Goal: Task Accomplishment & Management: Complete application form

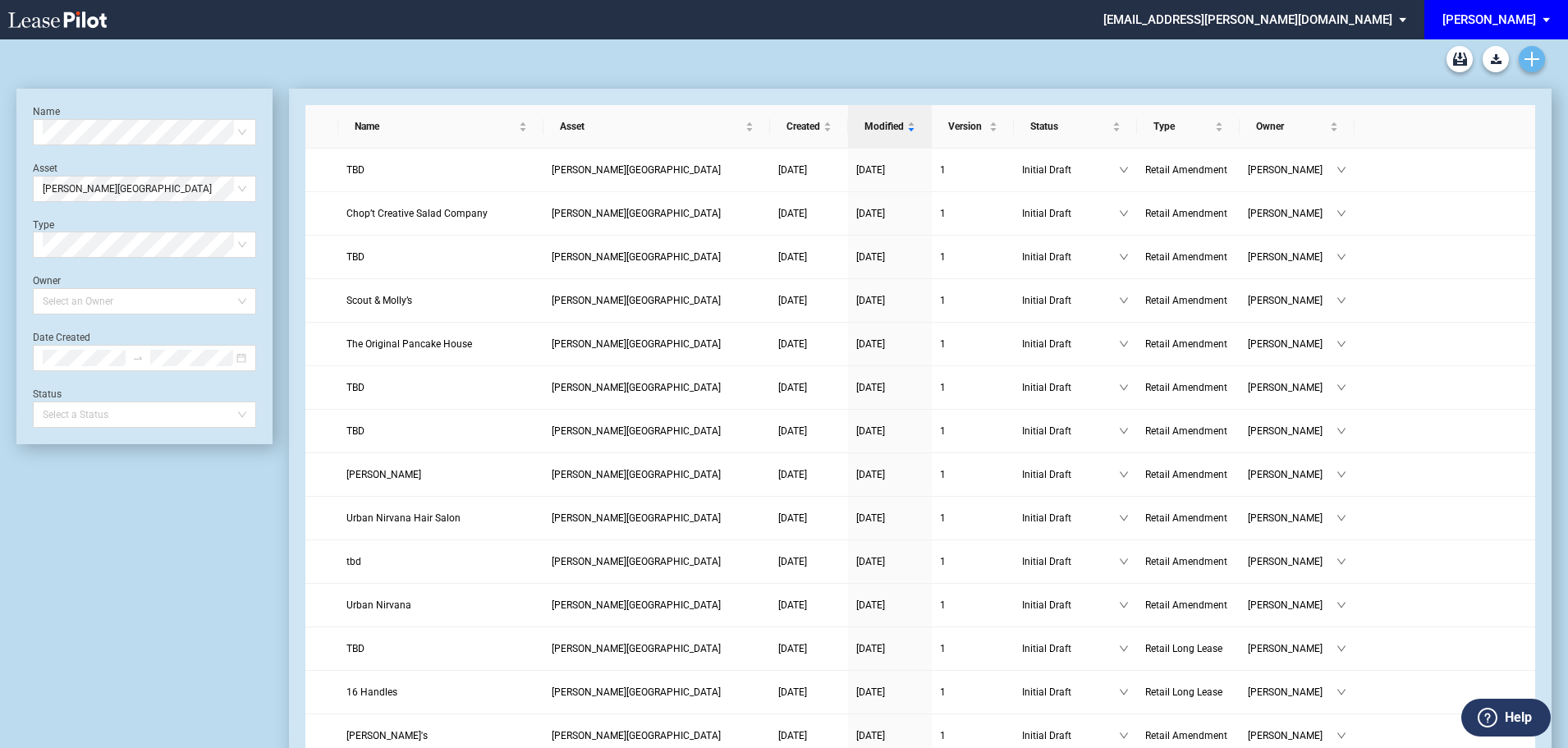
click at [1539, 59] on use "Create new document" at bounding box center [1532, 58] width 15 height 15
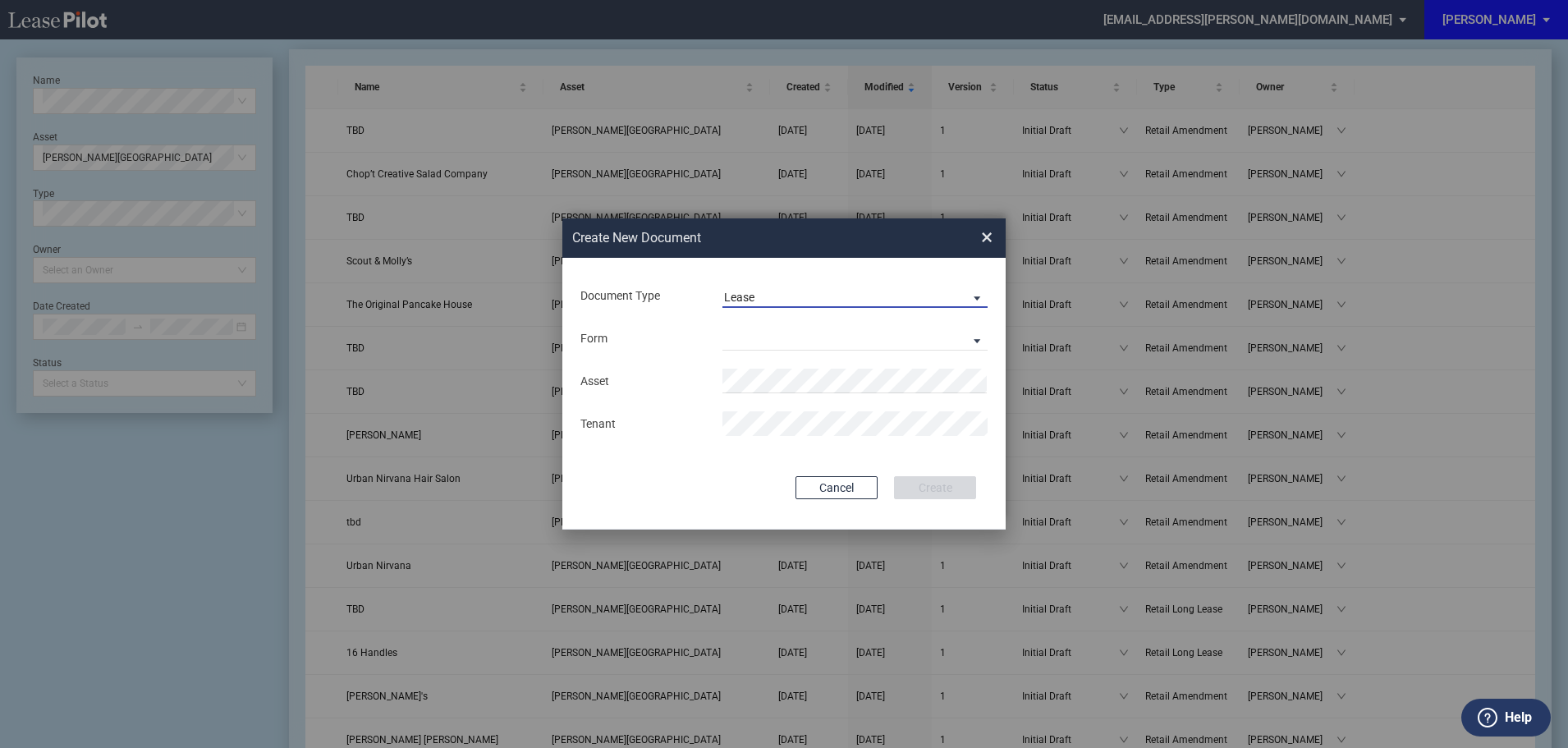
click at [788, 286] on md-select-value "Lease" at bounding box center [855, 295] width 265 height 25
click at [772, 333] on div "Amendment" at bounding box center [760, 336] width 71 height 18
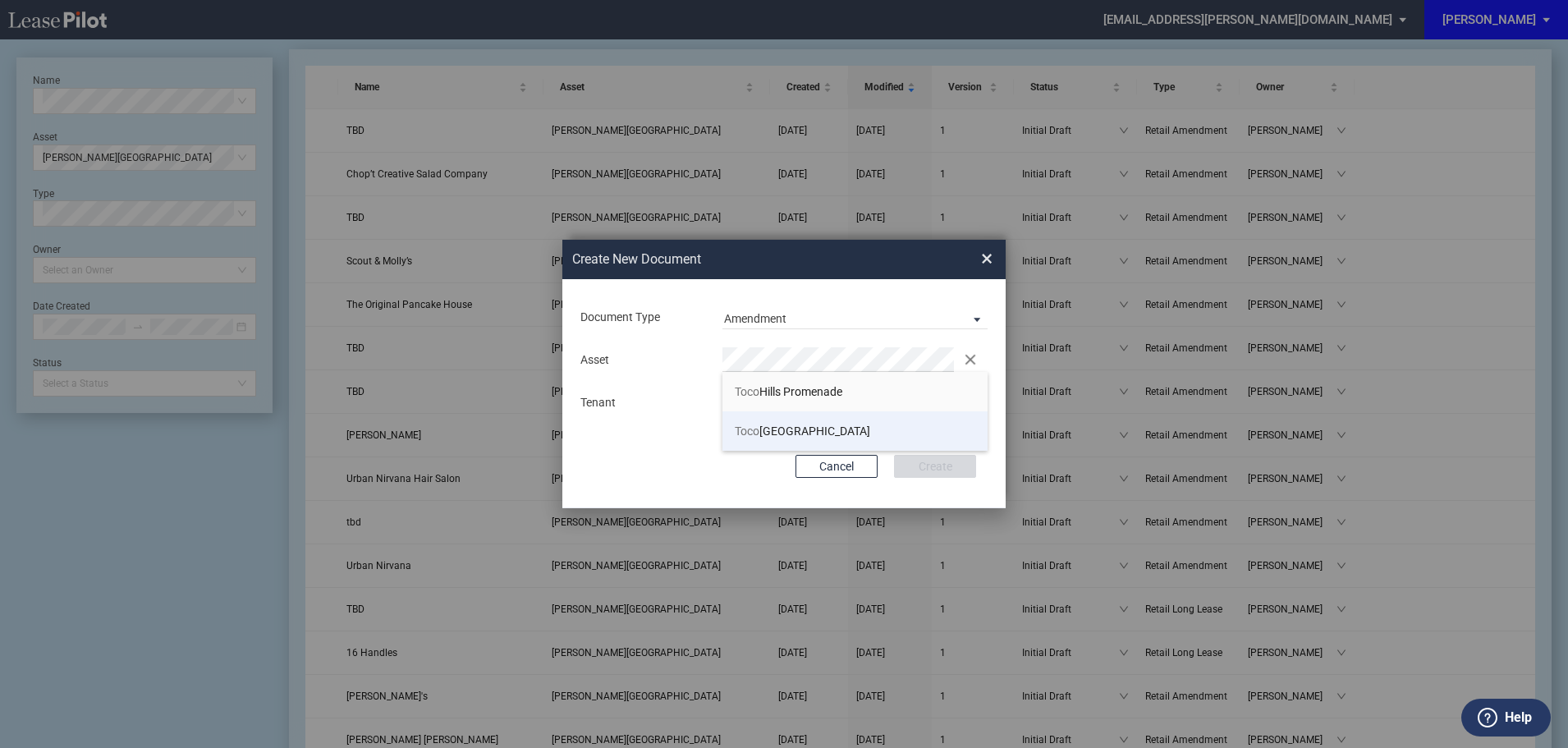
click at [808, 427] on span "[GEOGRAPHIC_DATA]" at bounding box center [802, 431] width 135 height 13
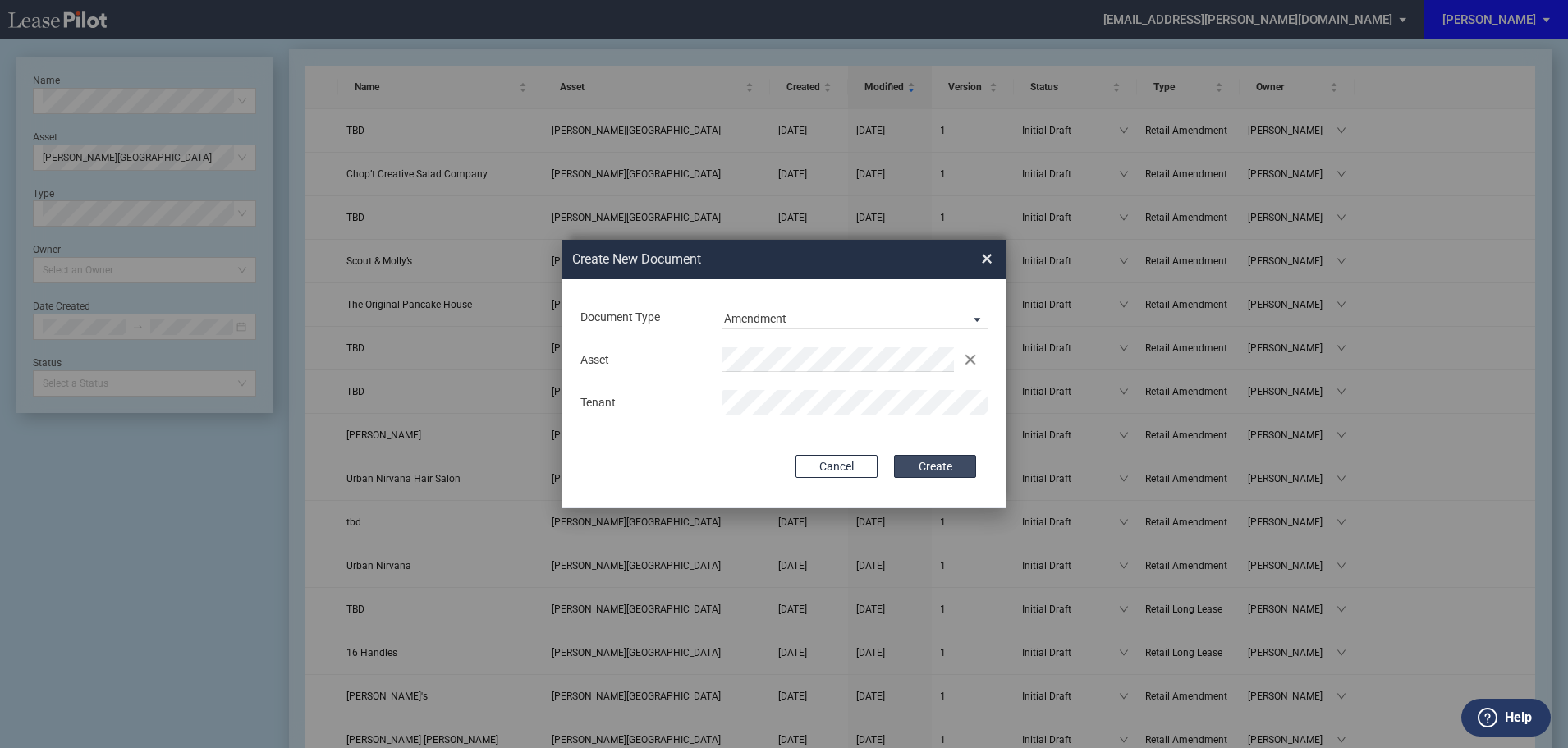
click at [951, 462] on button "Create" at bounding box center [935, 466] width 82 height 23
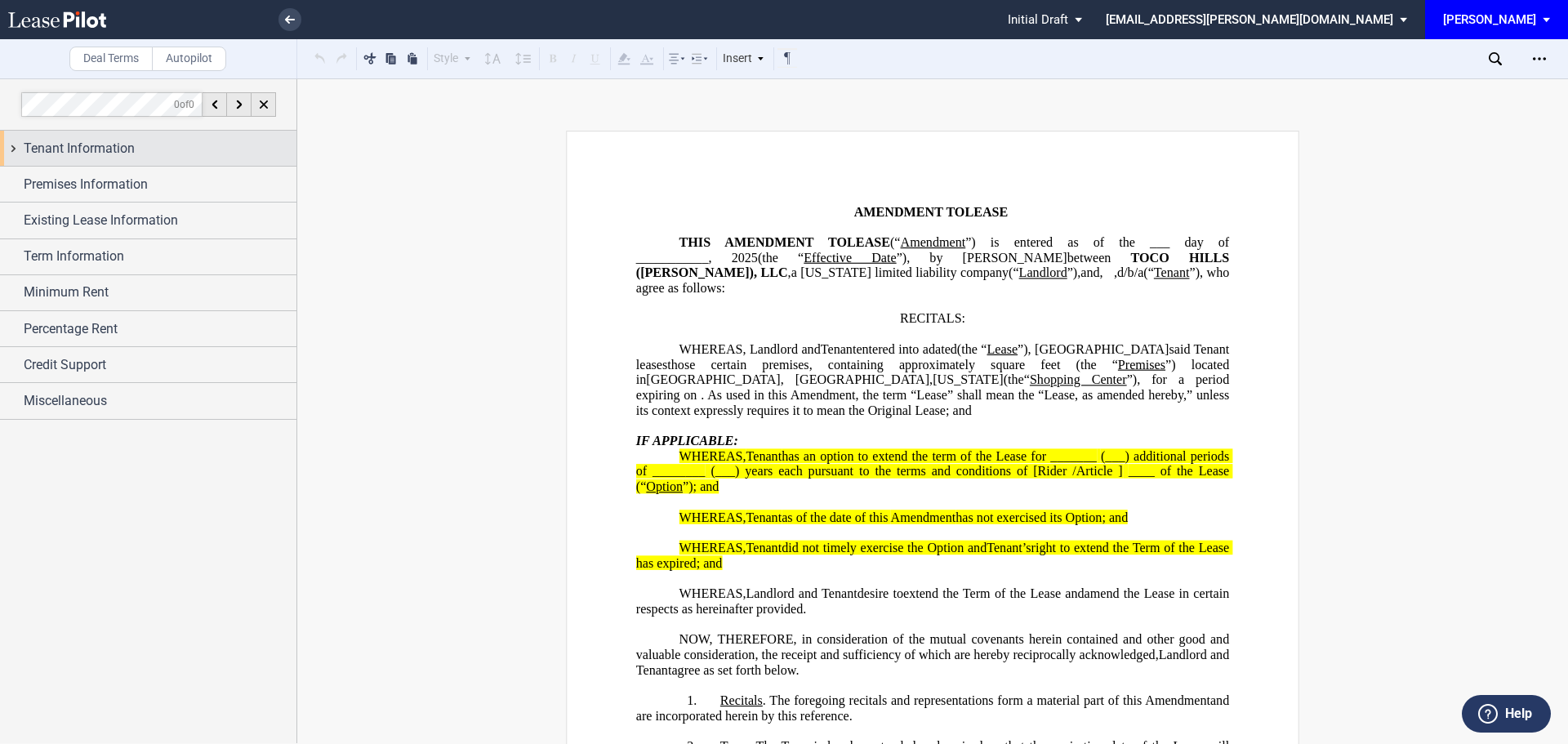
click at [88, 146] on span "Tenant Information" at bounding box center [79, 149] width 111 height 19
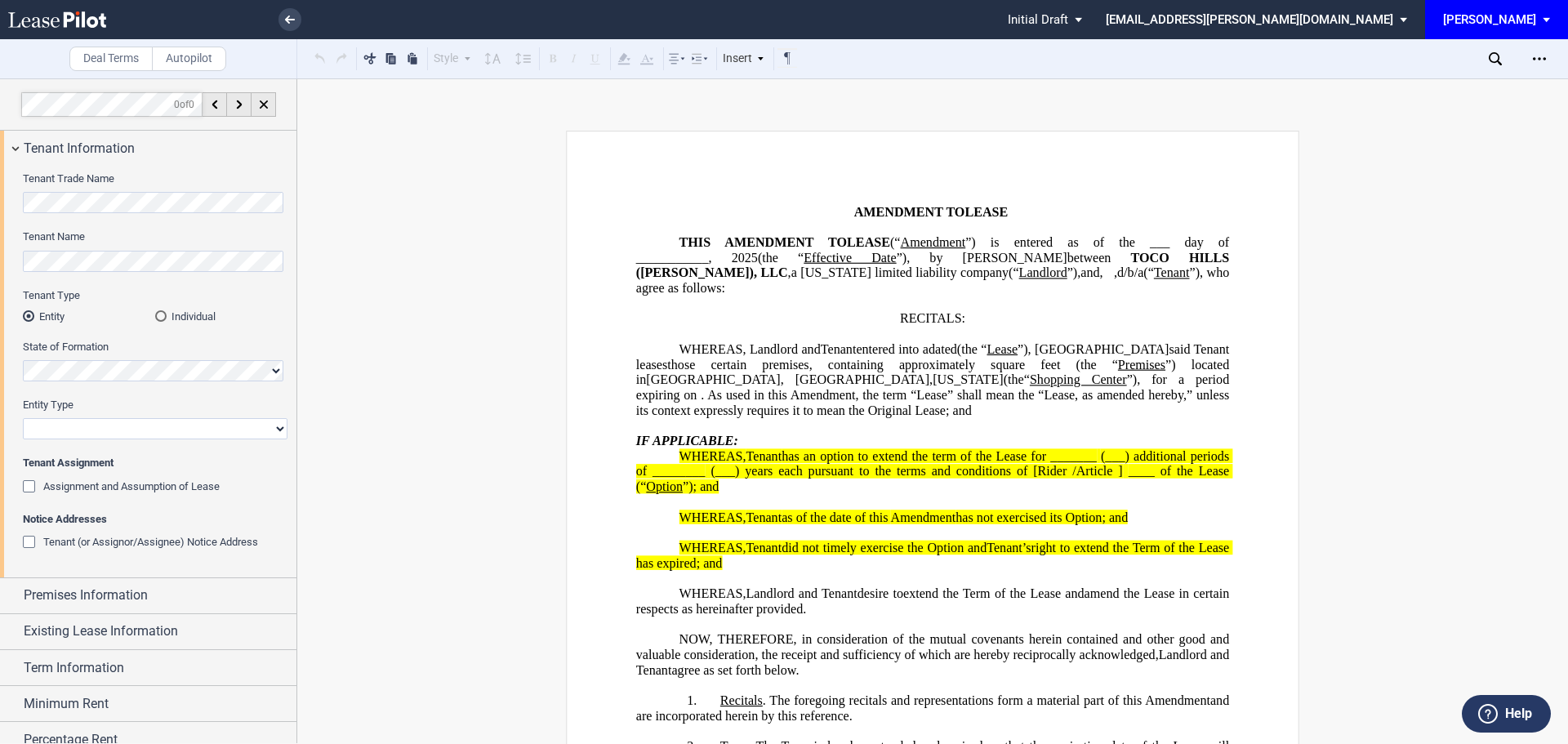
click at [28, 485] on div "Assignment and Assumption of Lease" at bounding box center [31, 488] width 17 height 17
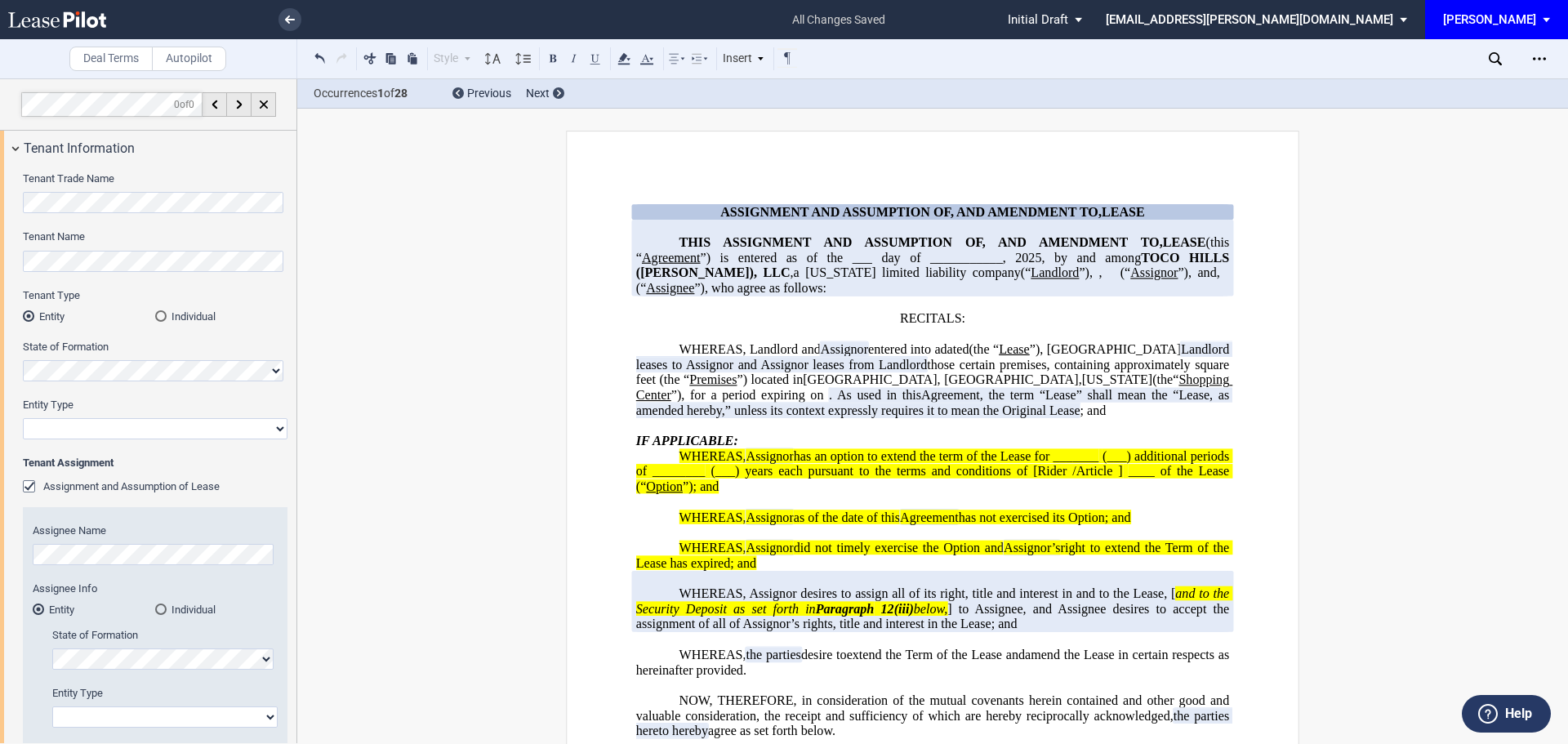
click at [67, 272] on div "Tenant Name" at bounding box center [155, 259] width 265 height 58
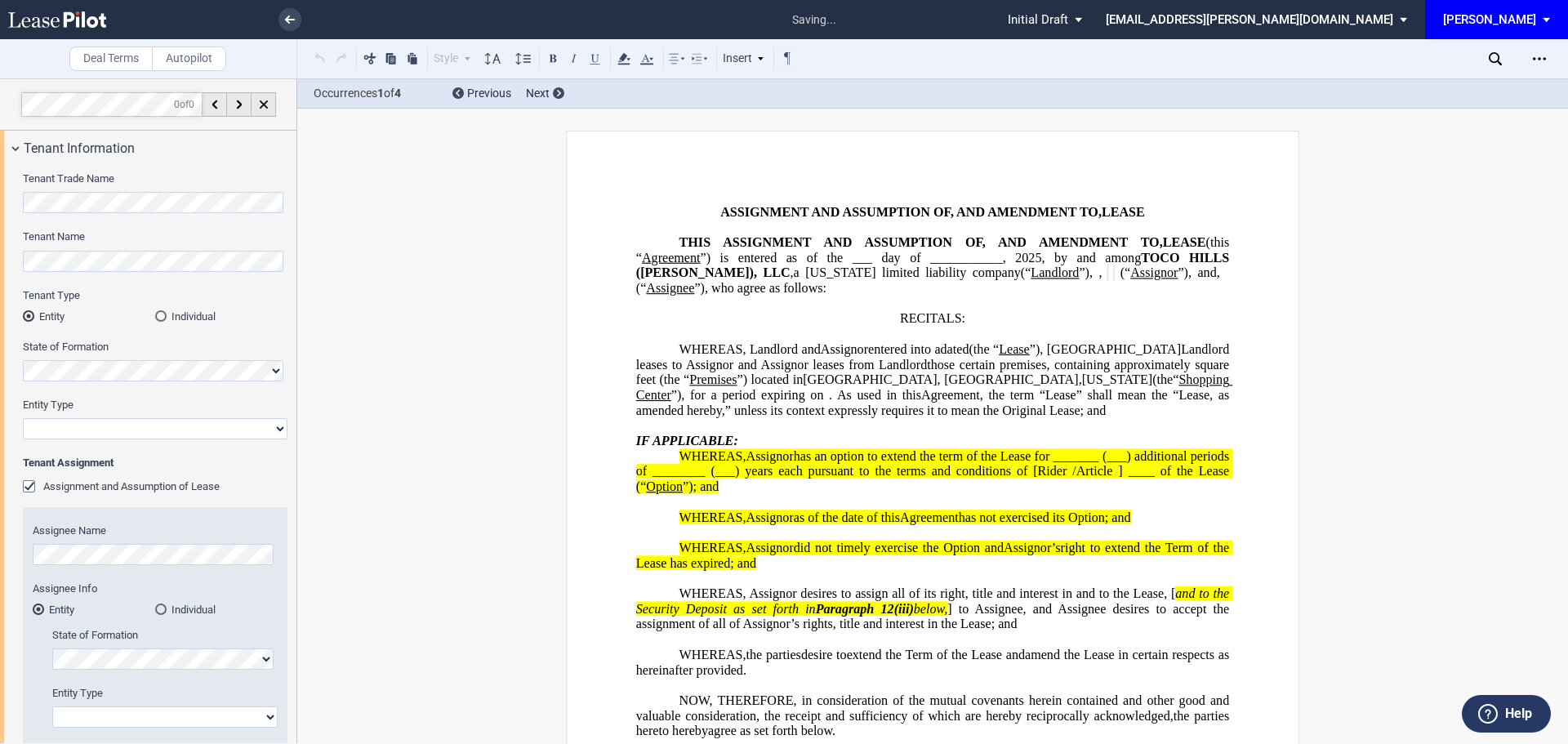
click at [68, 431] on select "Corporation Limited Liability Company General Partnership Limited Partnership O…" at bounding box center [155, 428] width 265 height 21
select select "limited liability company"
click at [23, 418] on select "Corporation Limited Liability Company General Partnership Limited Partnership O…" at bounding box center [155, 428] width 265 height 21
click at [156, 606] on div "Individual" at bounding box center [160, 609] width 11 height 11
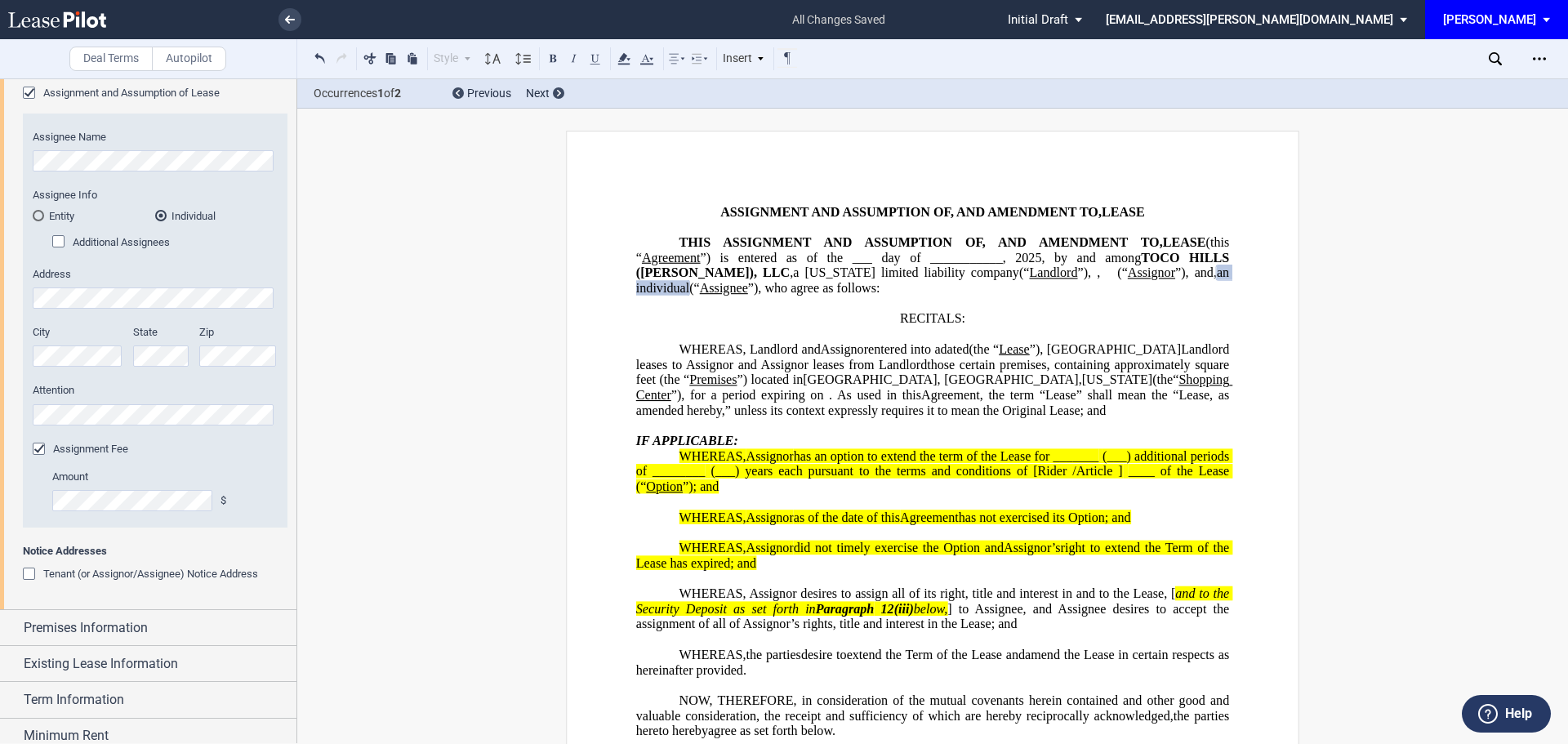
scroll to position [408, 0]
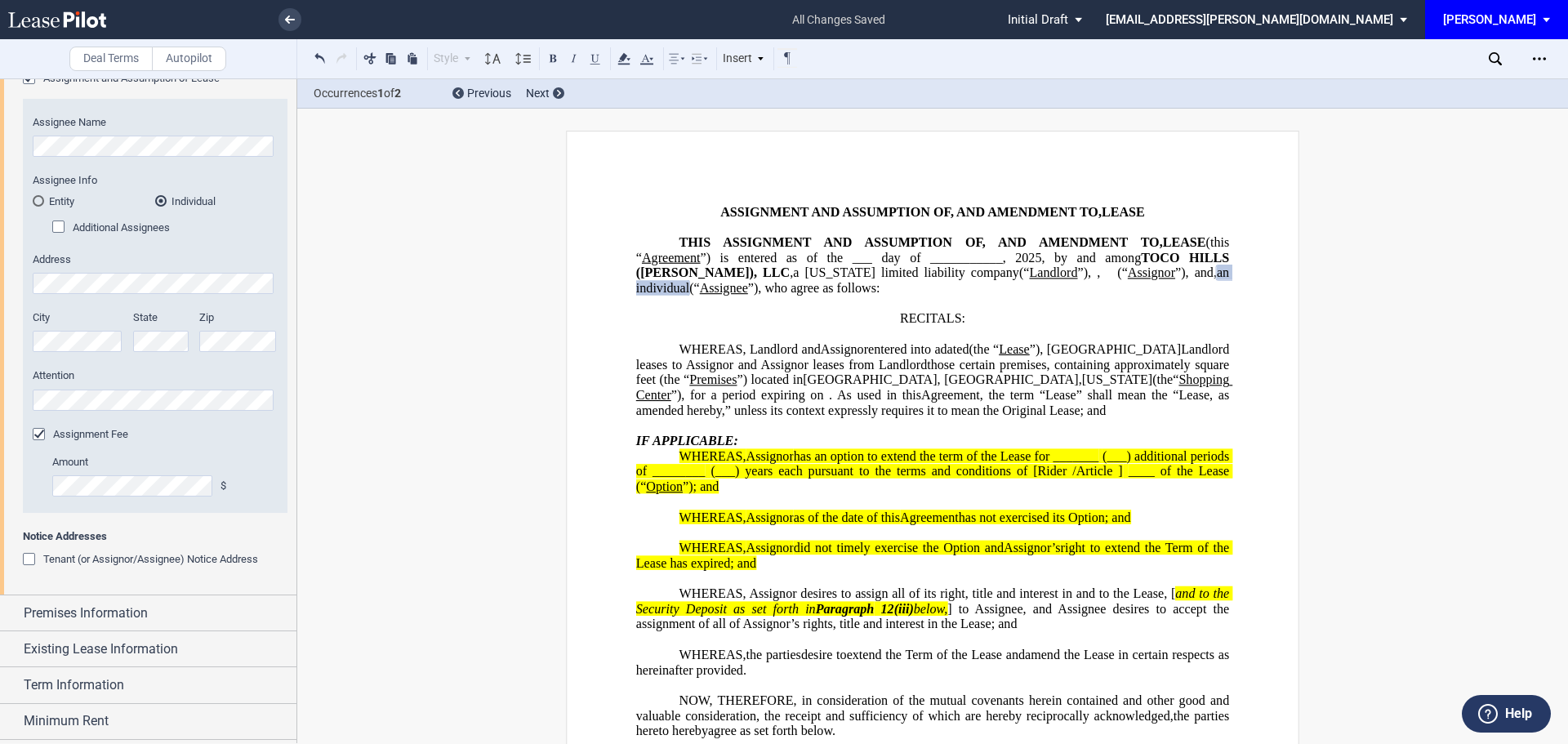
click at [32, 558] on div "Tenant (or Assignor/Assignee) Notice Address" at bounding box center [31, 560] width 17 height 17
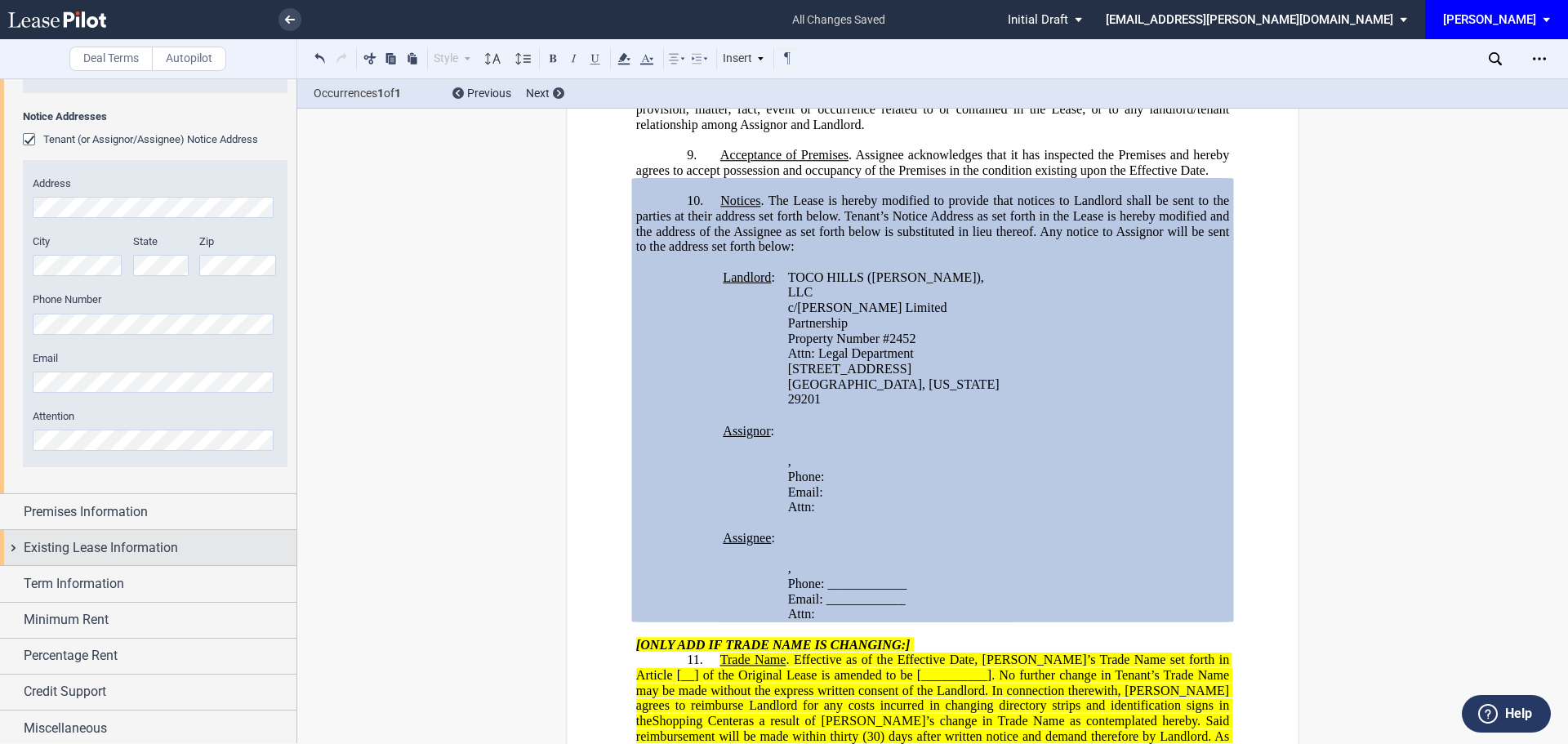
scroll to position [831, 0]
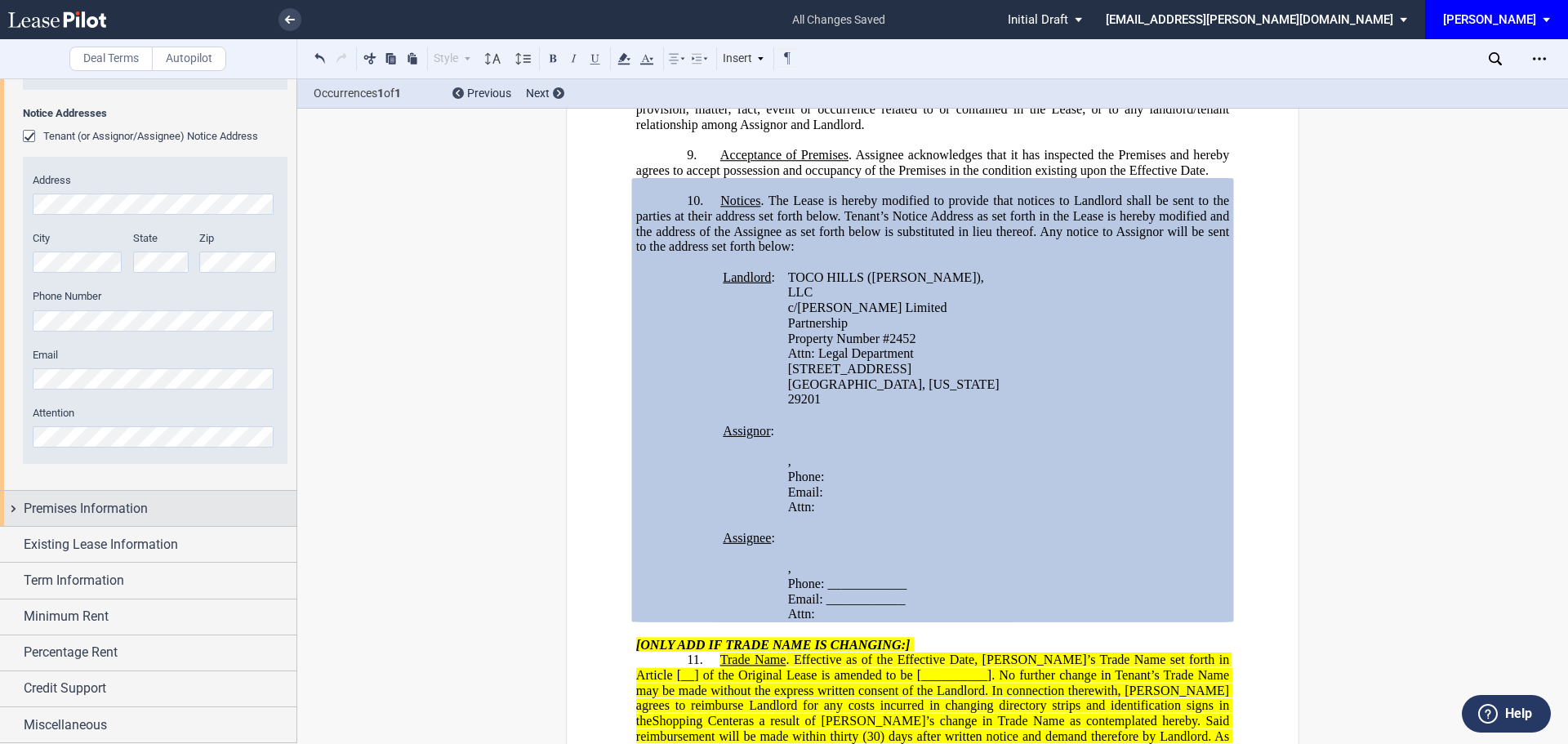
click at [122, 505] on span "Premises Information" at bounding box center [85, 508] width 124 height 19
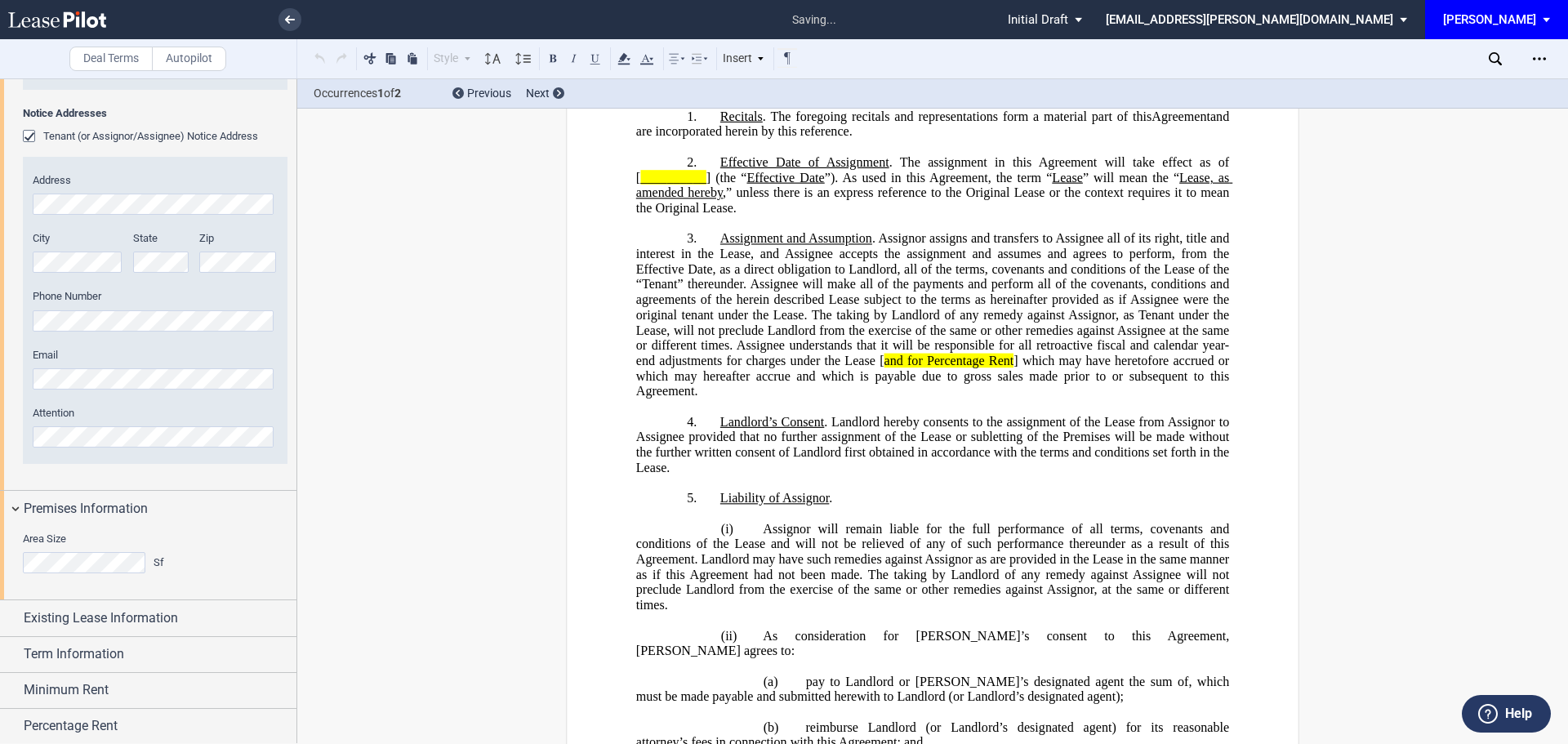
scroll to position [35, 0]
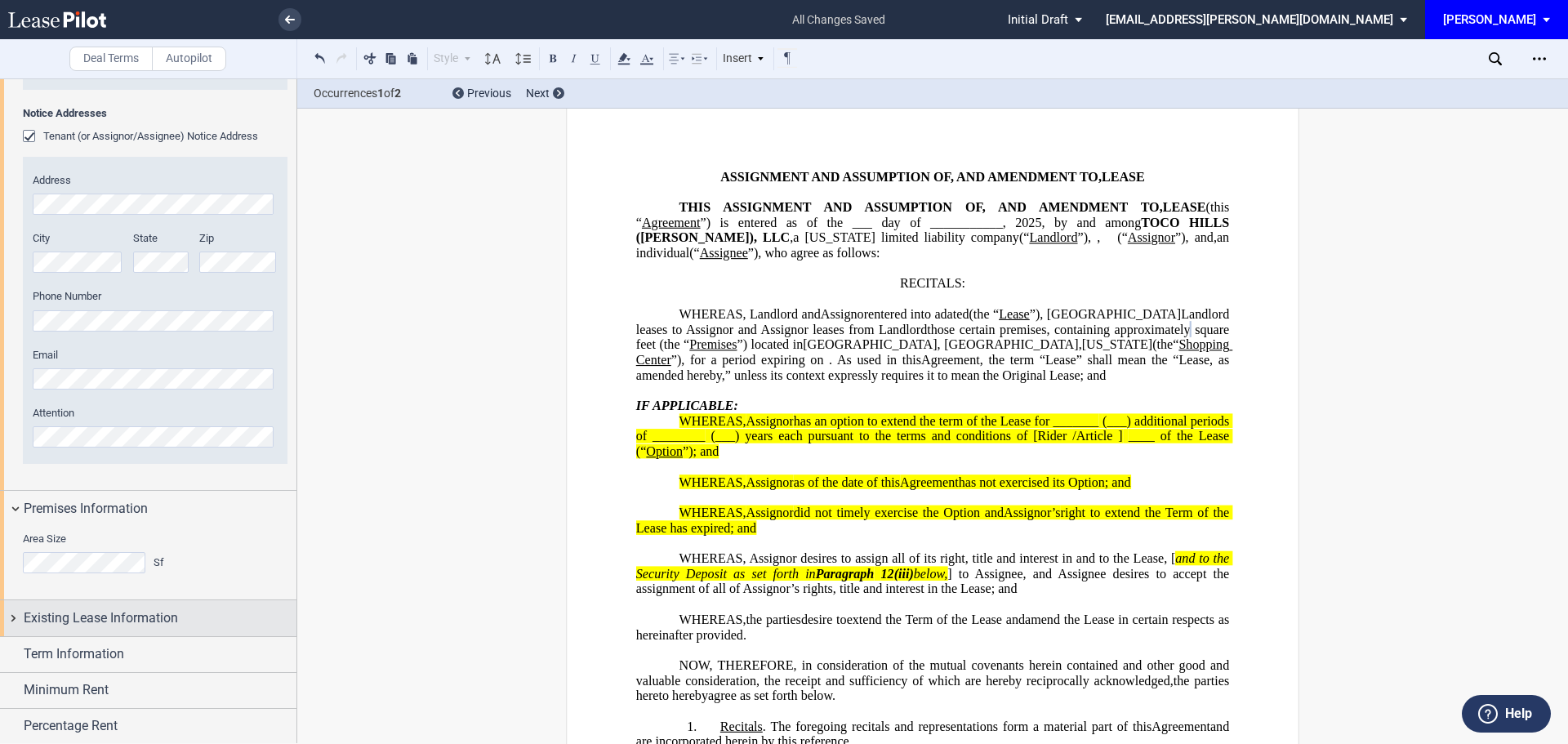
click at [143, 606] on div "Existing Lease Information" at bounding box center [148, 617] width 297 height 35
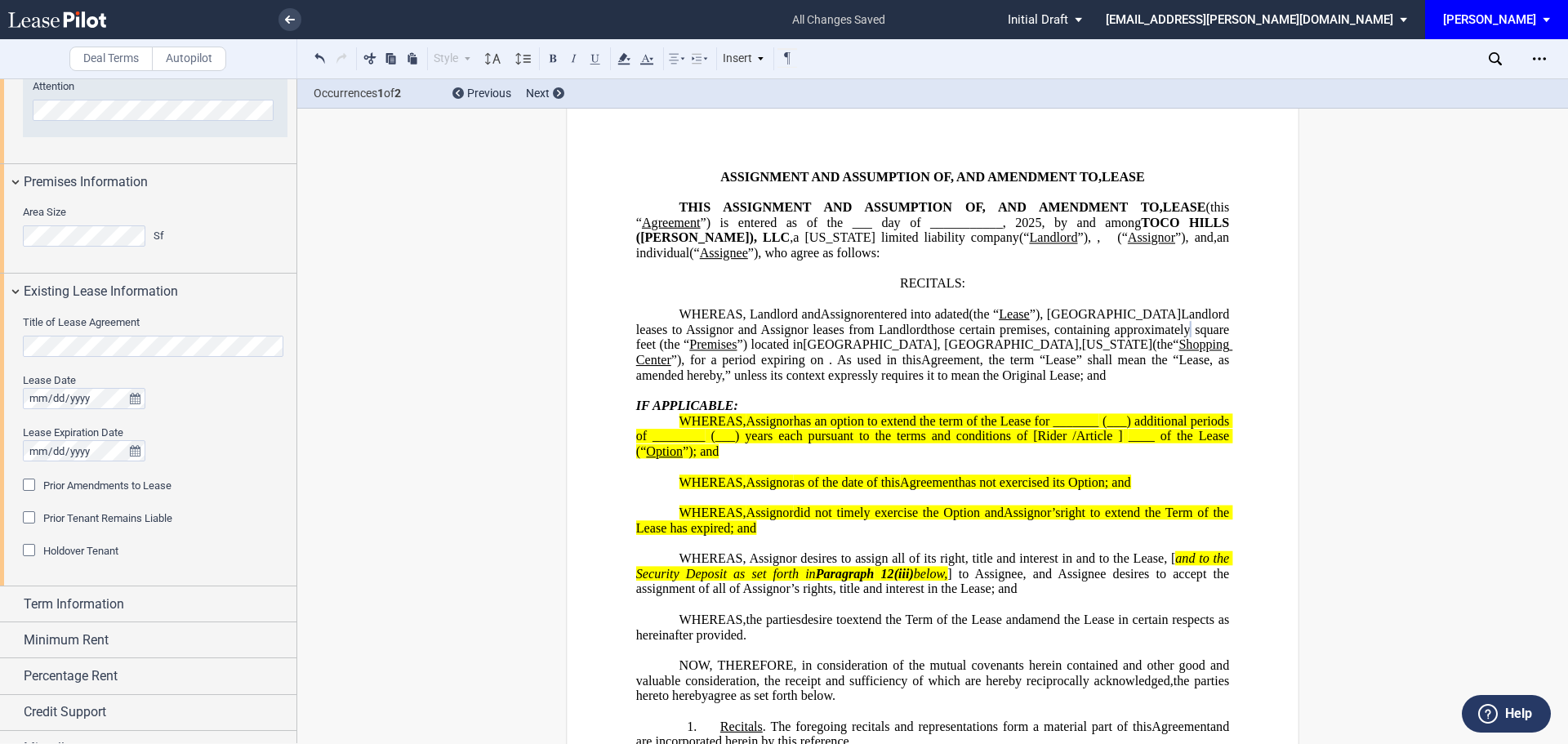
scroll to position [1181, 0]
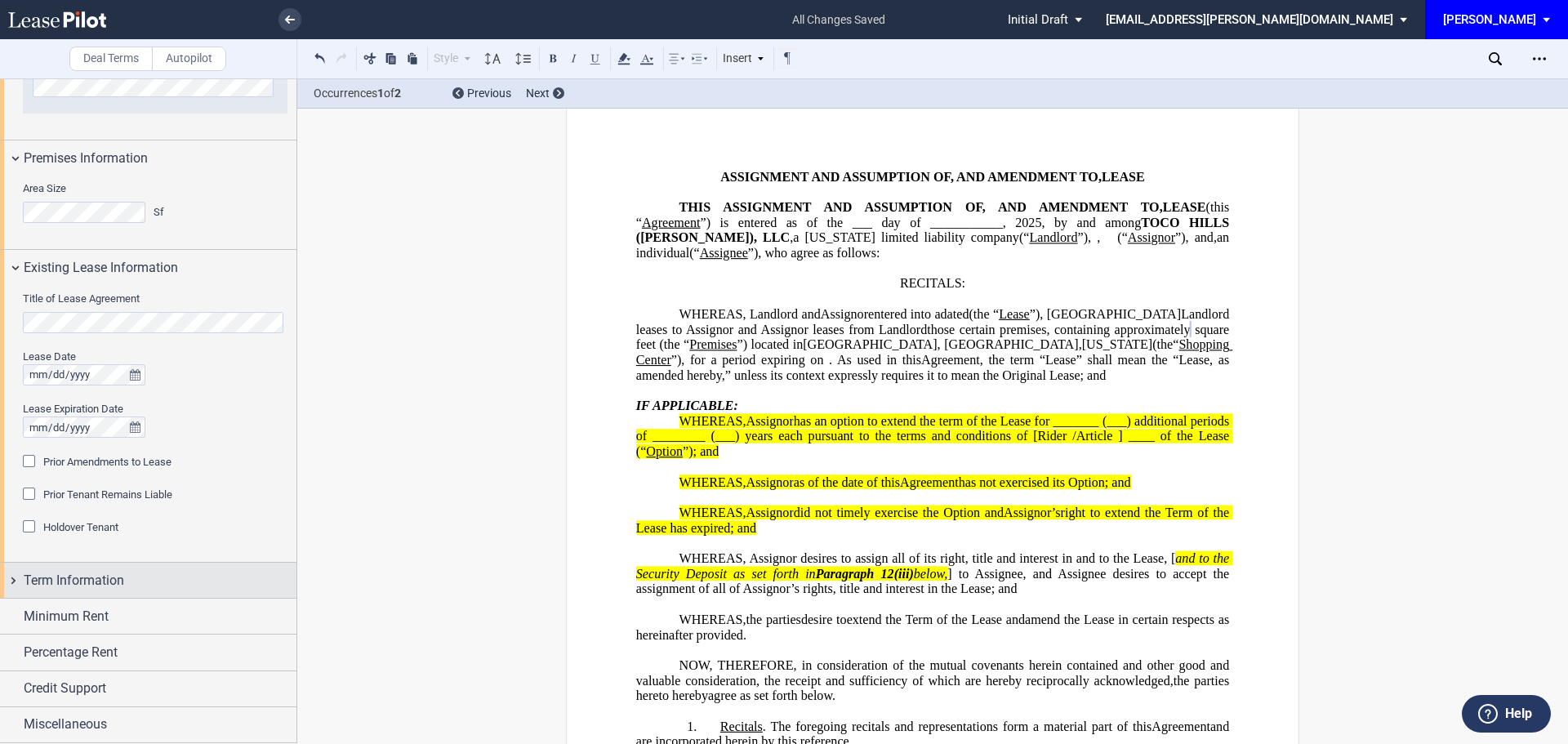
click at [82, 577] on span "Term Information" at bounding box center [74, 580] width 100 height 19
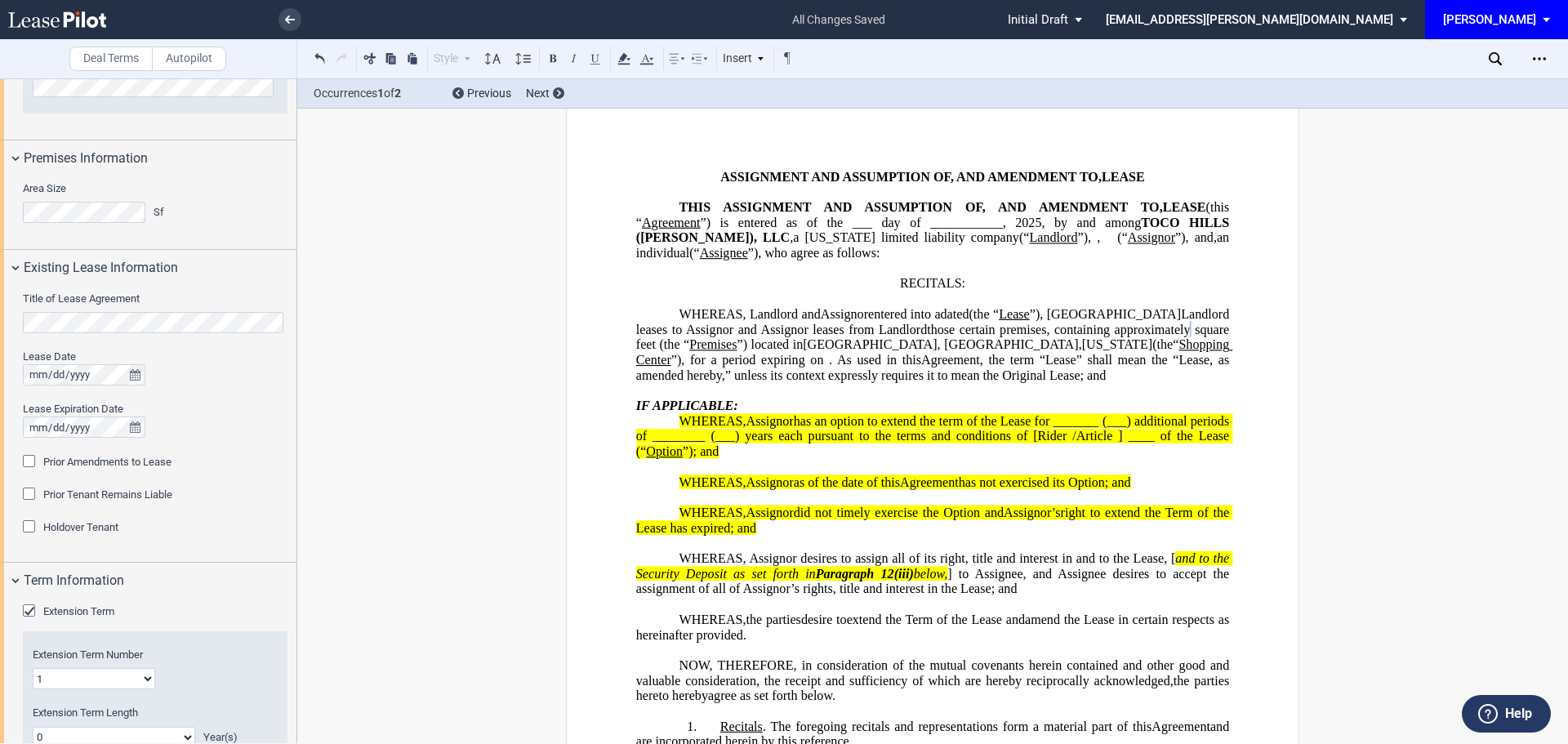
click at [31, 610] on div "Extension Term" at bounding box center [31, 612] width 17 height 17
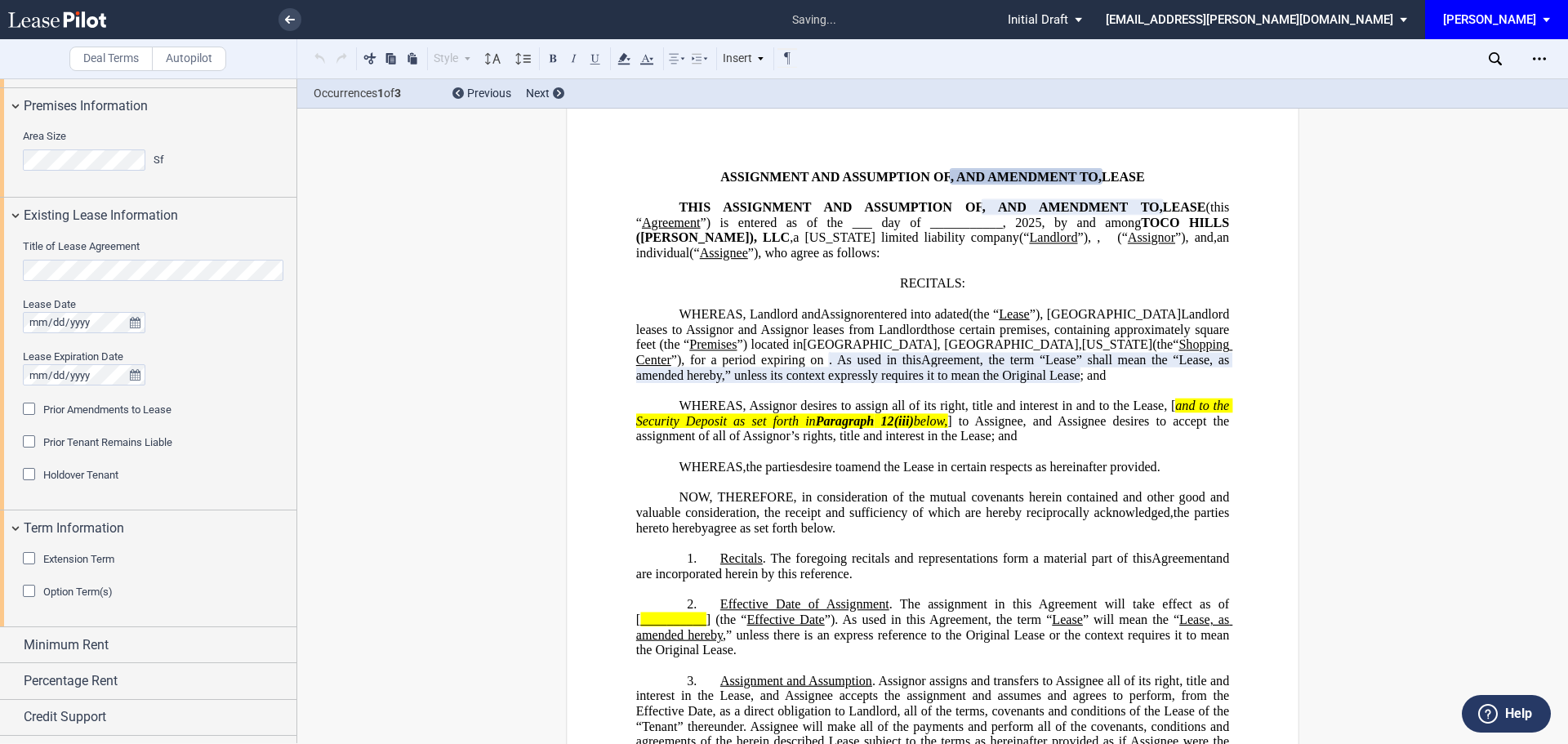
scroll to position [1262, 0]
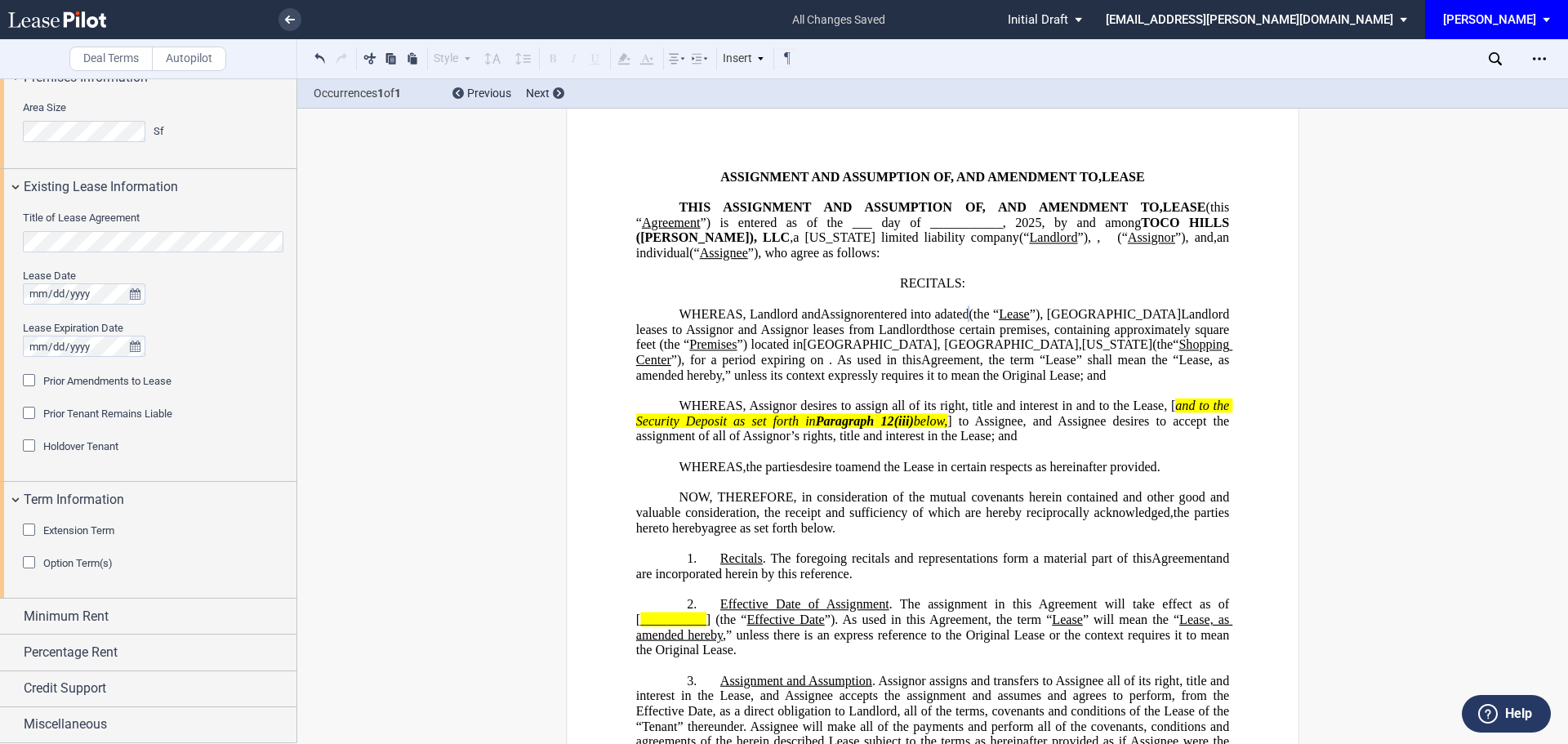
click at [188, 438] on div "Prior Tenant Remains Liable Prior Tenant Name Prior Tenant Type Entity Individu…" at bounding box center [155, 421] width 265 height 33
click at [27, 382] on div "Prior Amendments to Lease" at bounding box center [31, 382] width 17 height 17
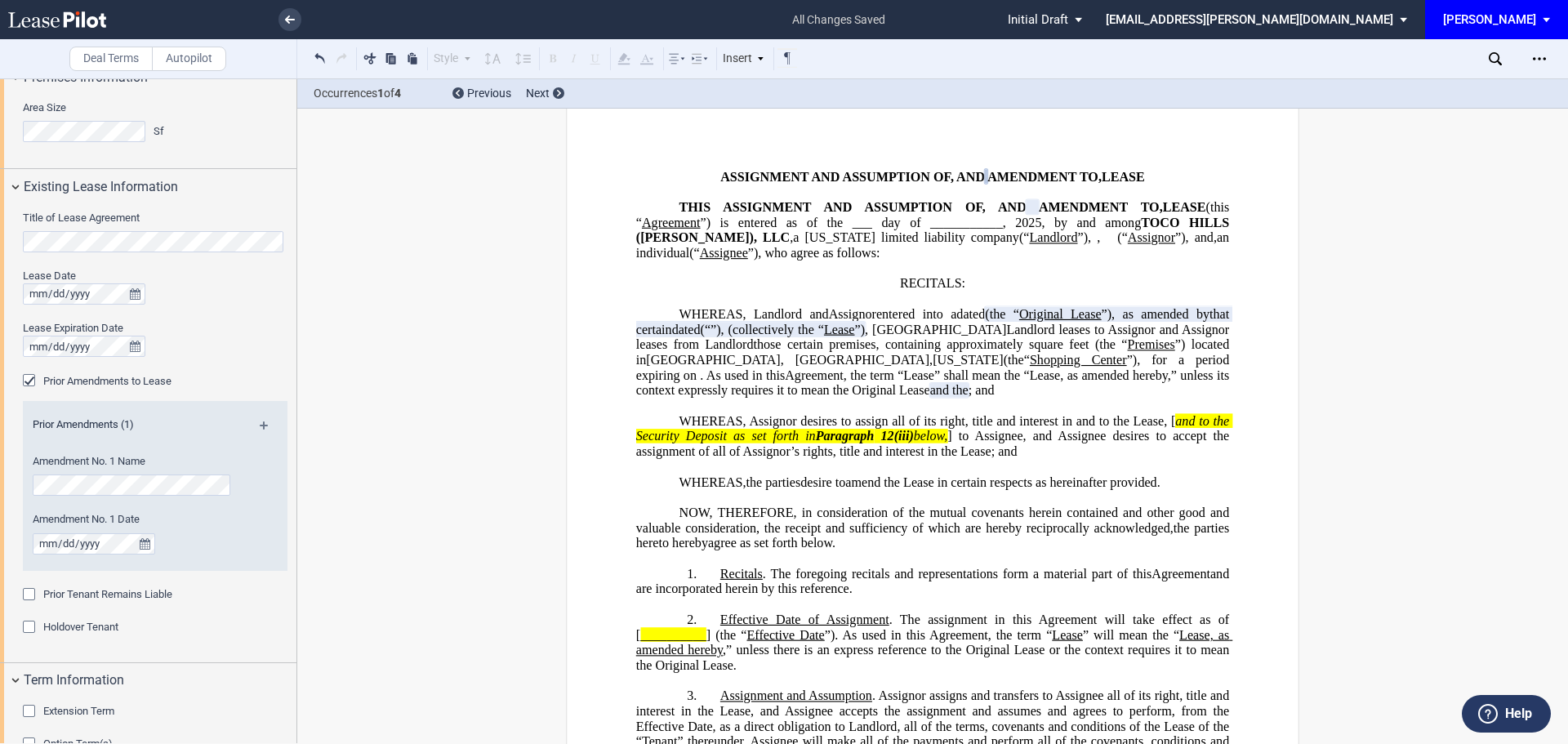
drag, startPoint x: 1125, startPoint y: 256, endPoint x: 1119, endPoint y: 296, distance: 40.4
click at [693, 256] on span "(" at bounding box center [691, 252] width 4 height 15
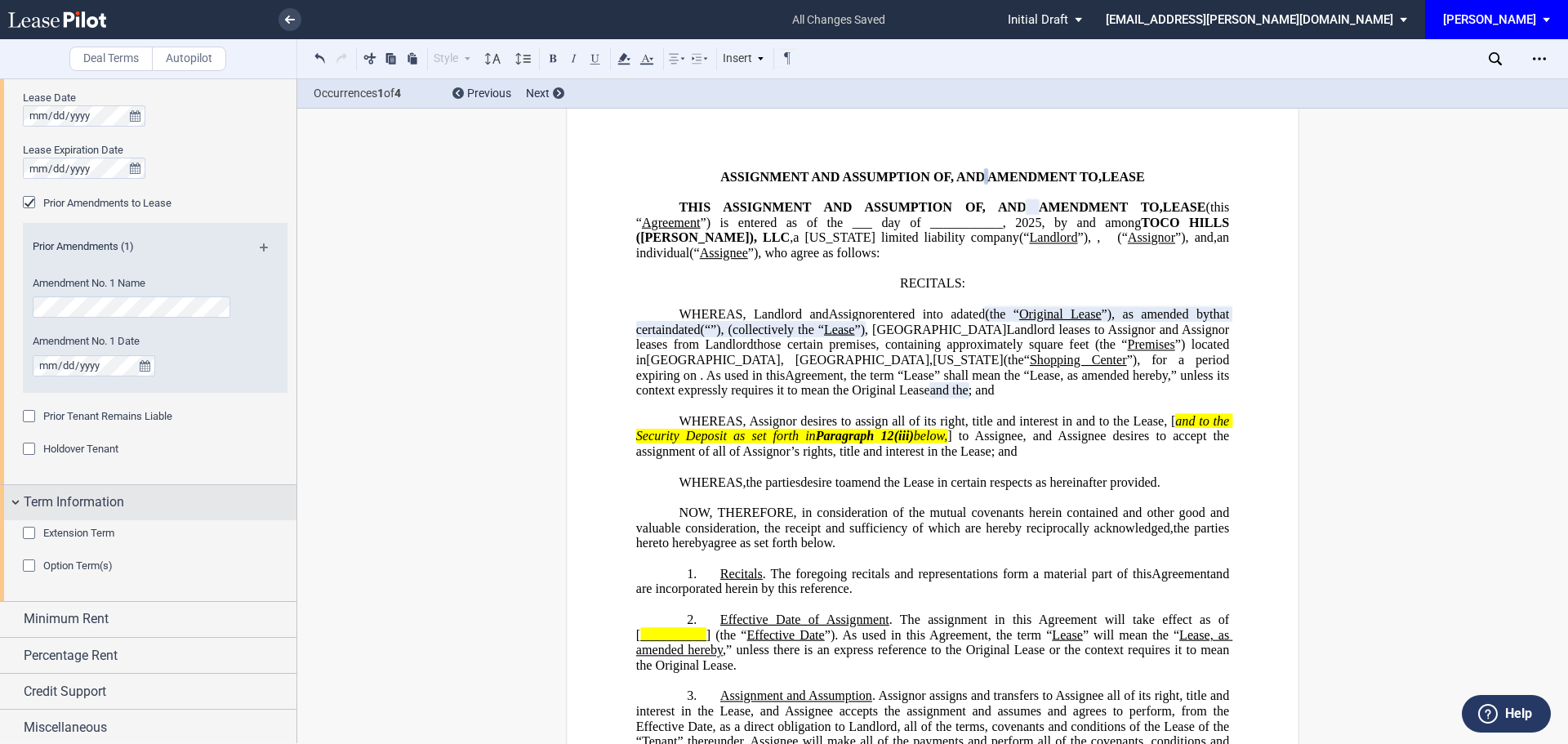
scroll to position [1443, 0]
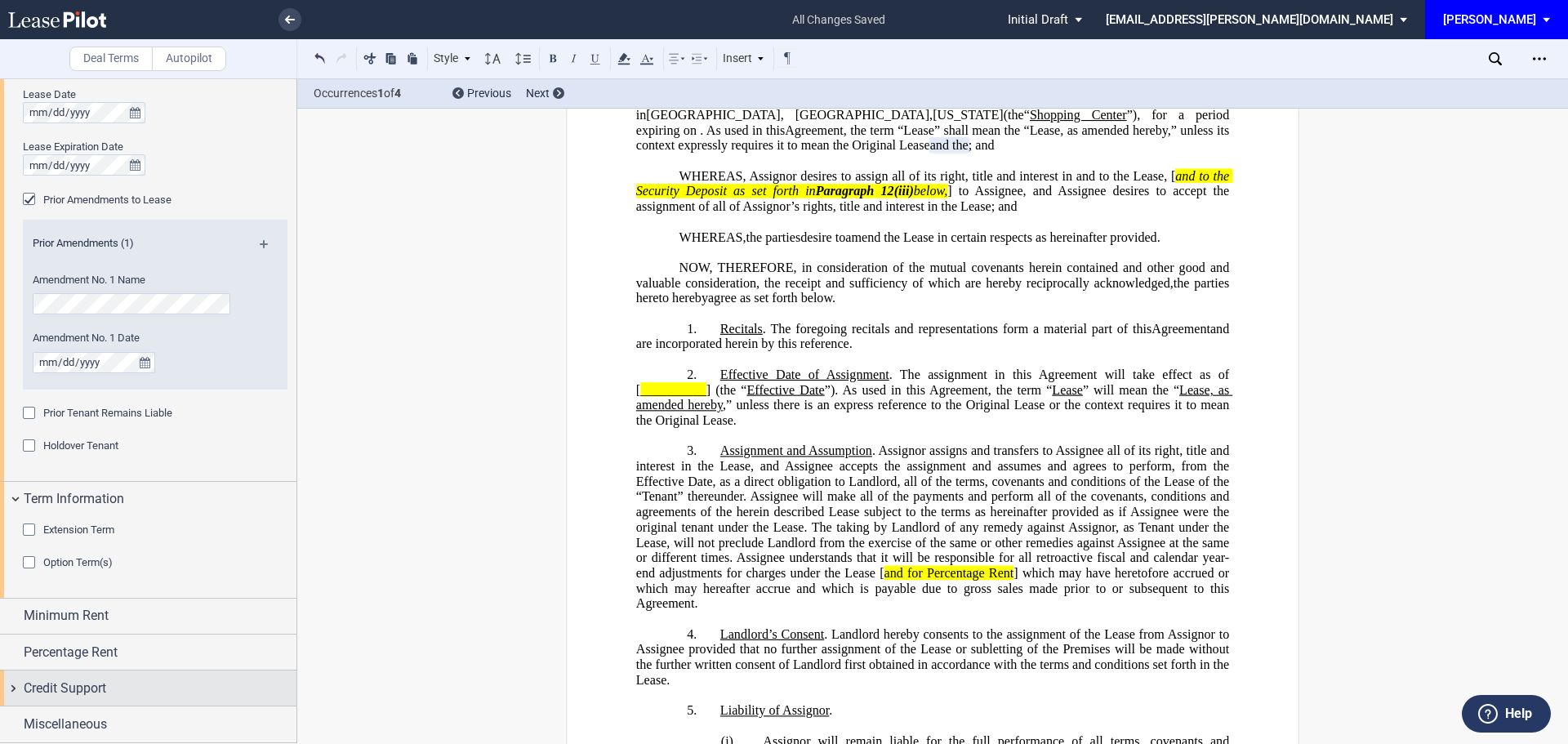
click at [54, 683] on span "Credit Support" at bounding box center [65, 688] width 83 height 19
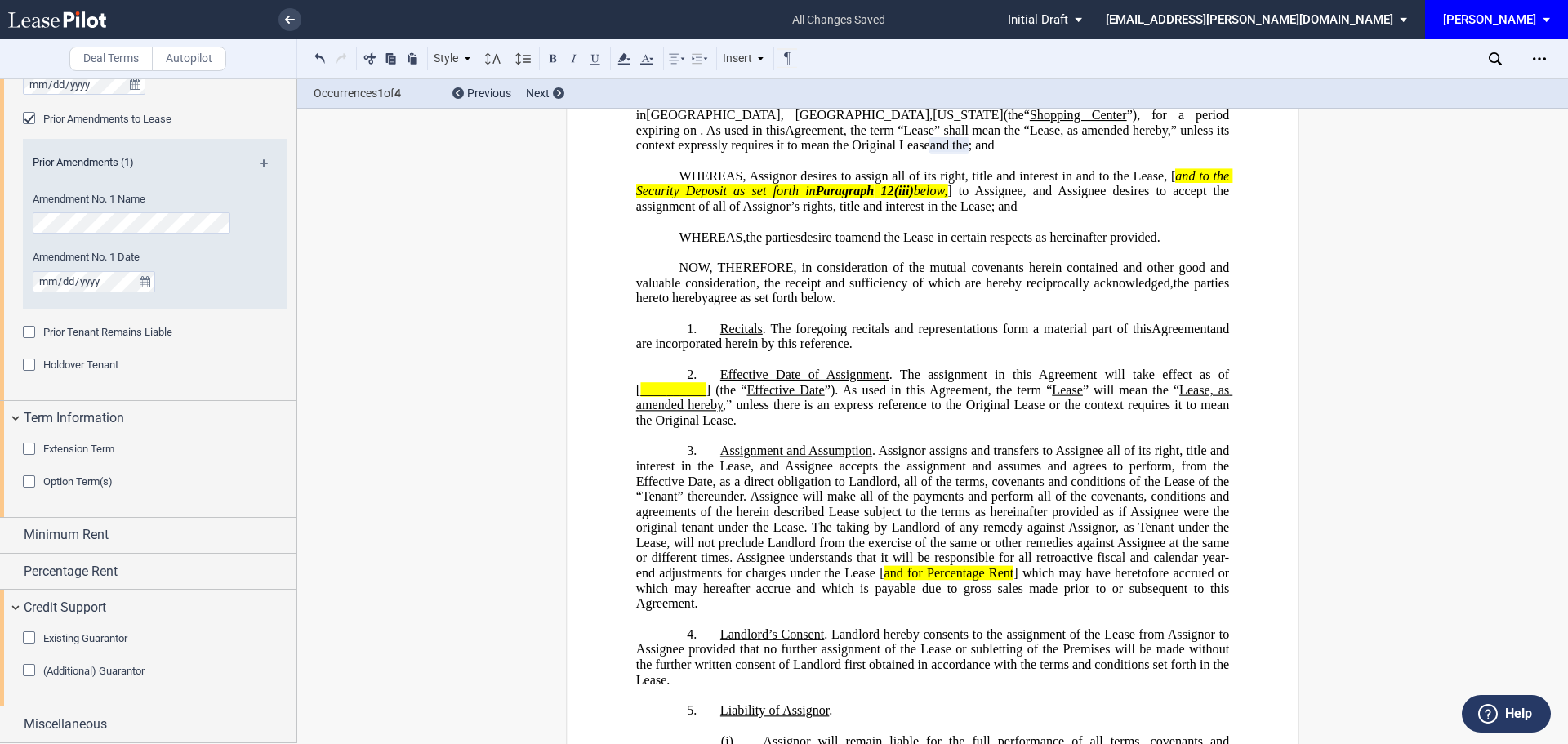
click at [27, 643] on div "Existing Guarantor" at bounding box center [31, 639] width 17 height 17
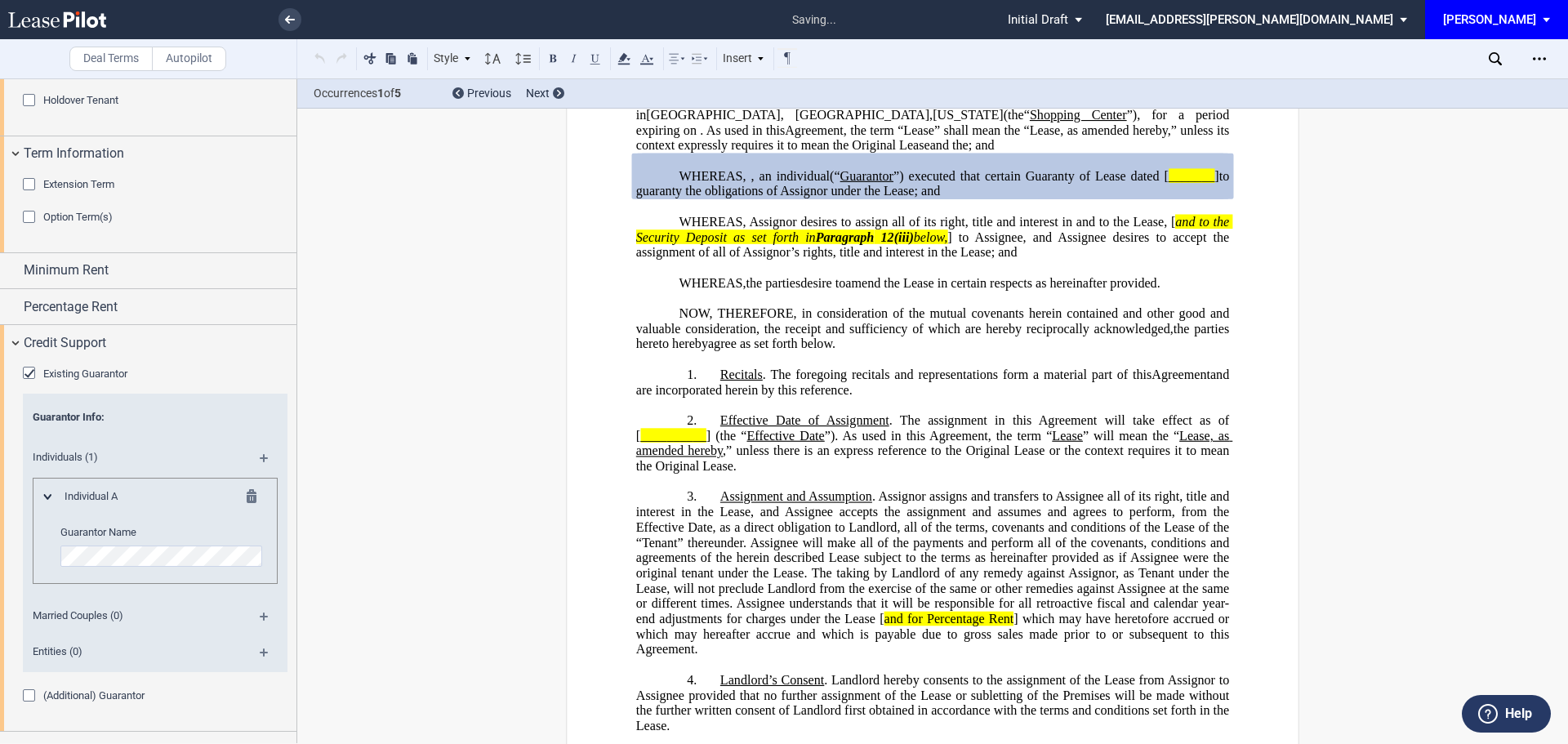
scroll to position [1813, 0]
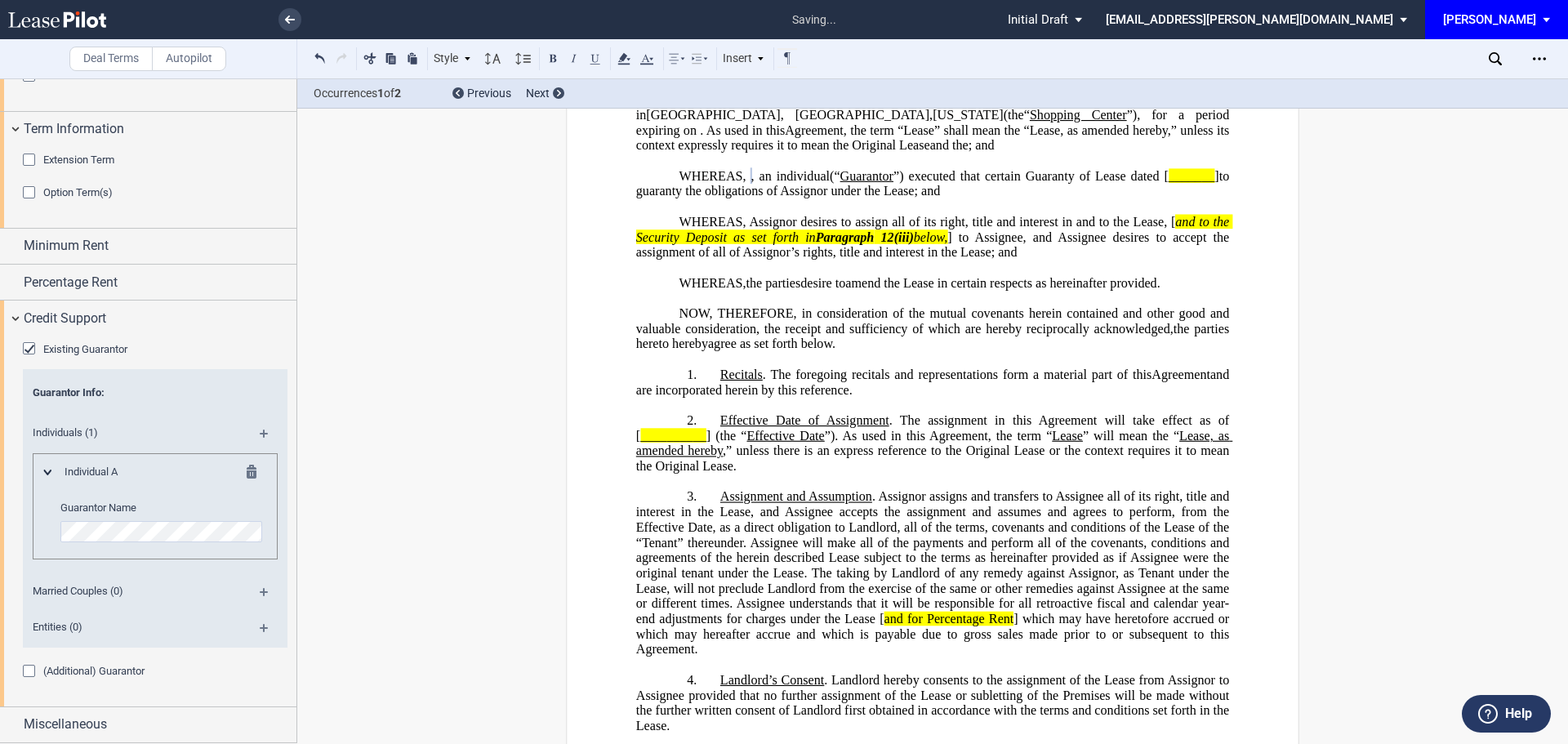
click at [261, 427] on div "Individuals (1)" at bounding box center [155, 434] width 265 height 36
click at [260, 434] on md-icon at bounding box center [270, 439] width 22 height 19
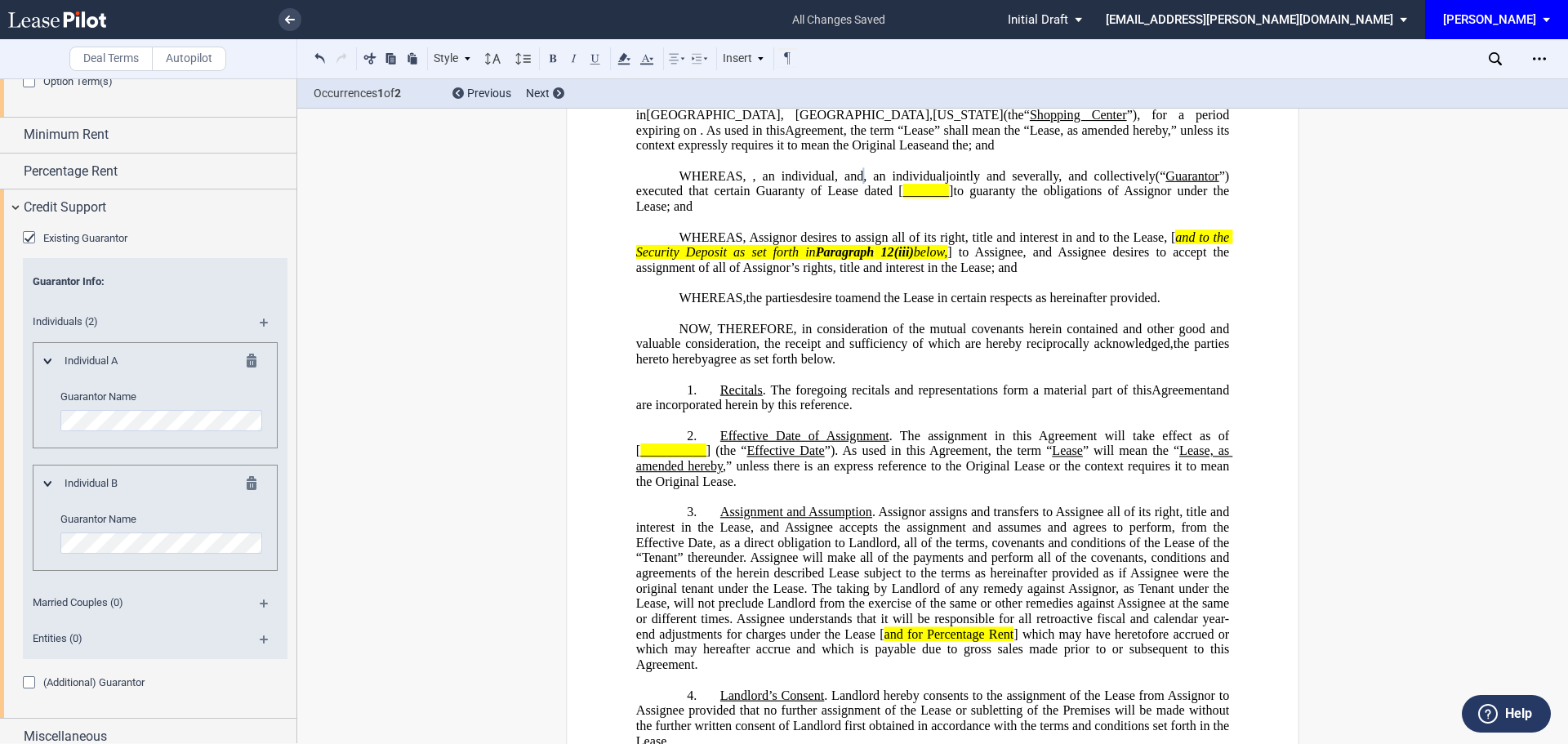
scroll to position [1936, 0]
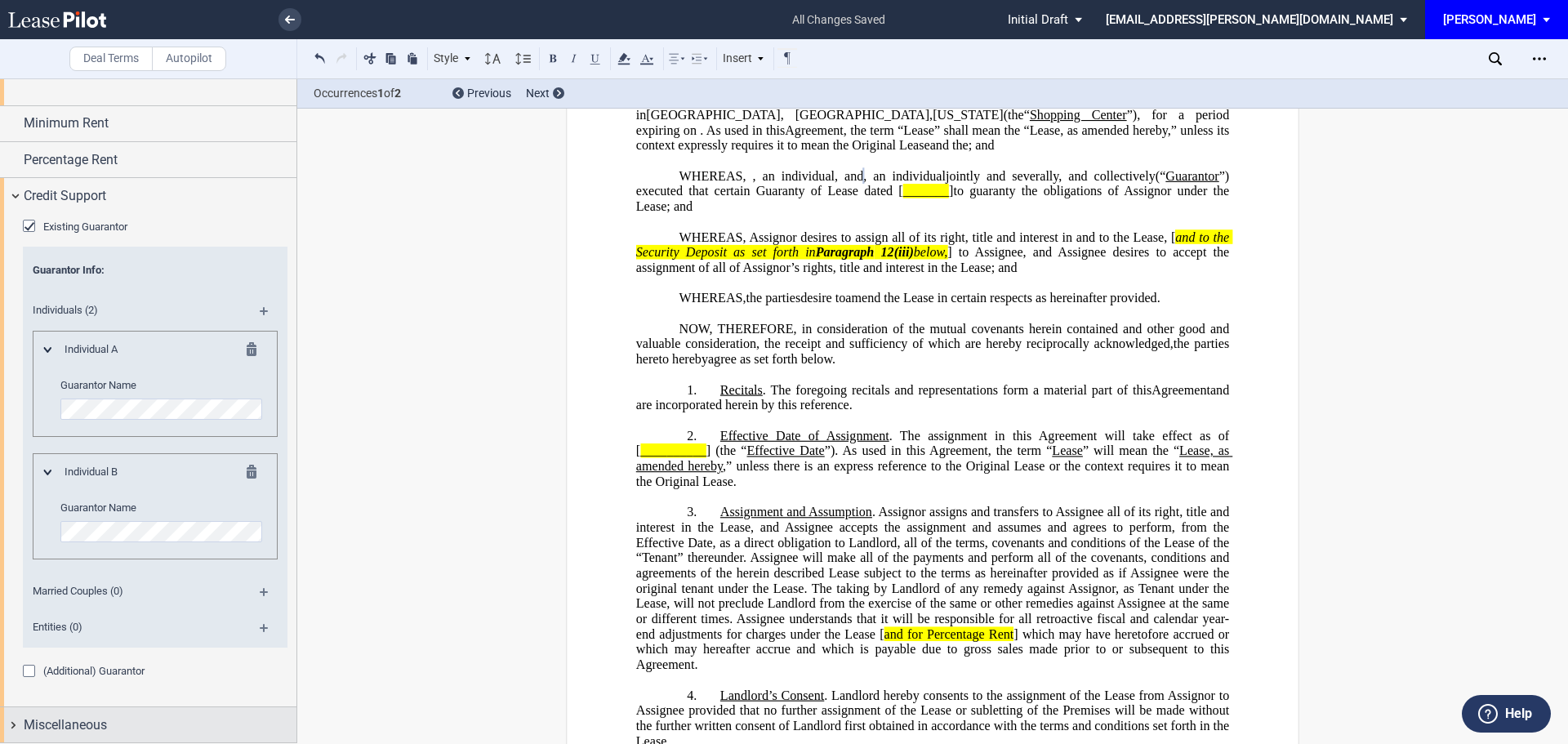
click at [77, 720] on span "Miscellaneous" at bounding box center [65, 725] width 84 height 19
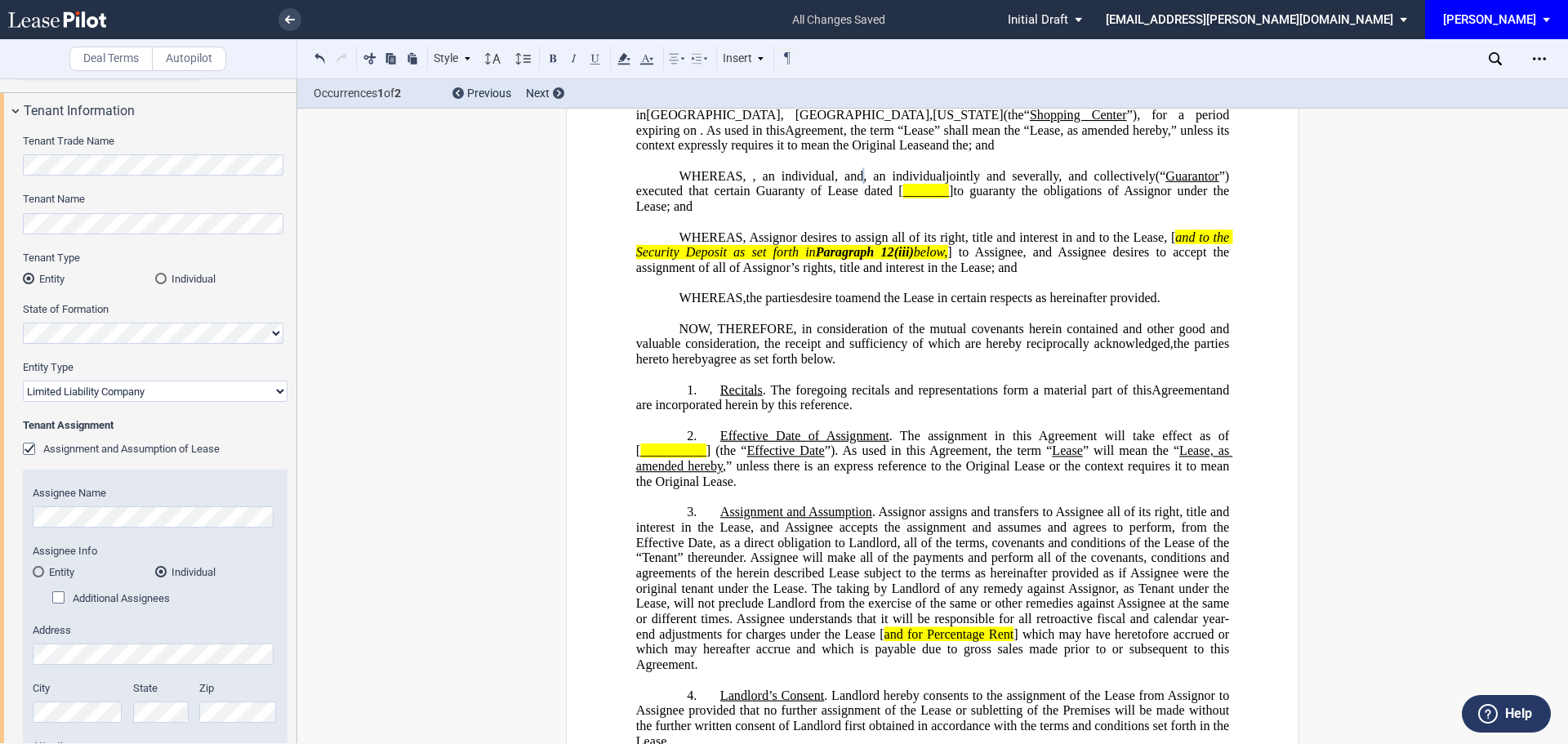
scroll to position [0, 0]
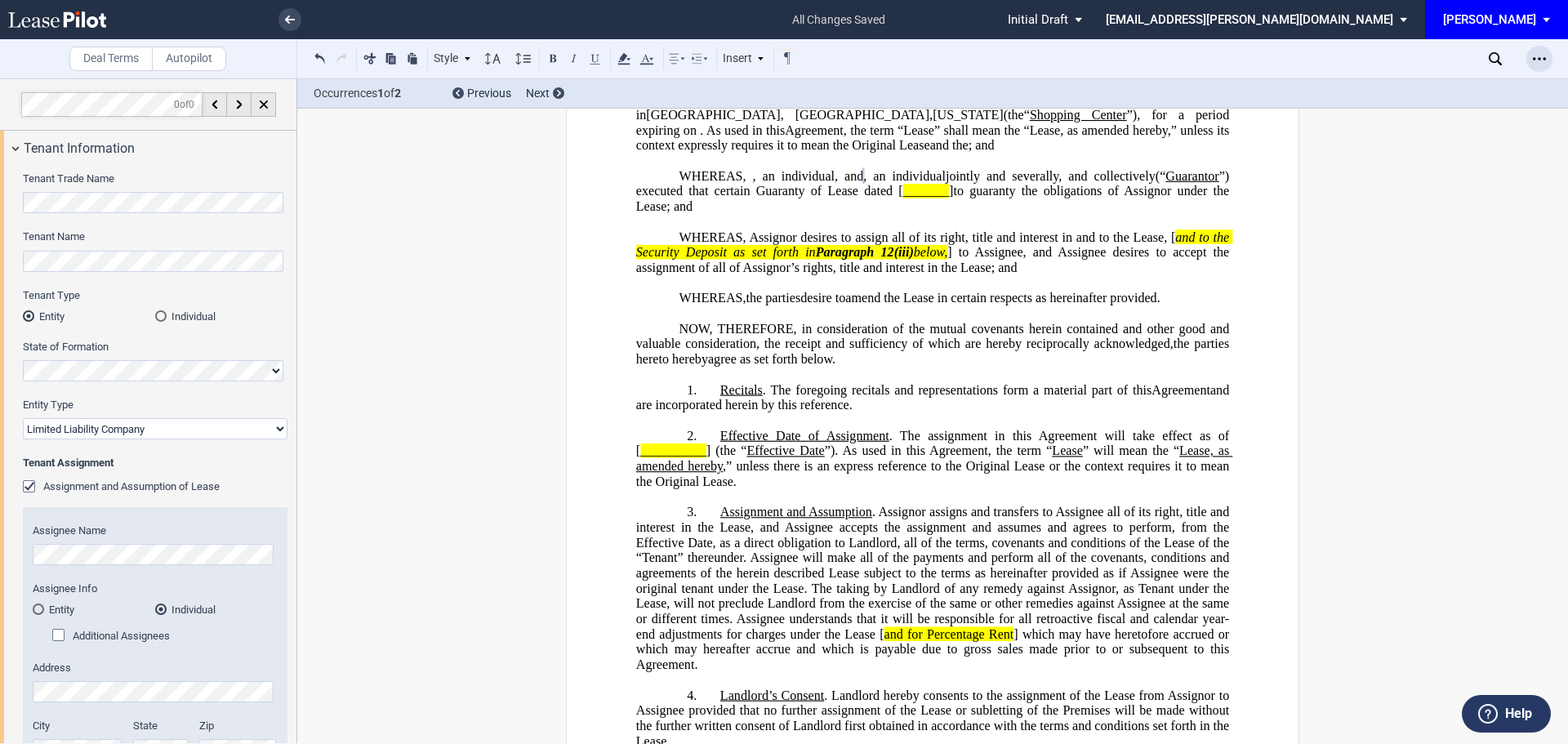
click at [1534, 63] on icon "Open Lease options menu" at bounding box center [1539, 58] width 13 height 13
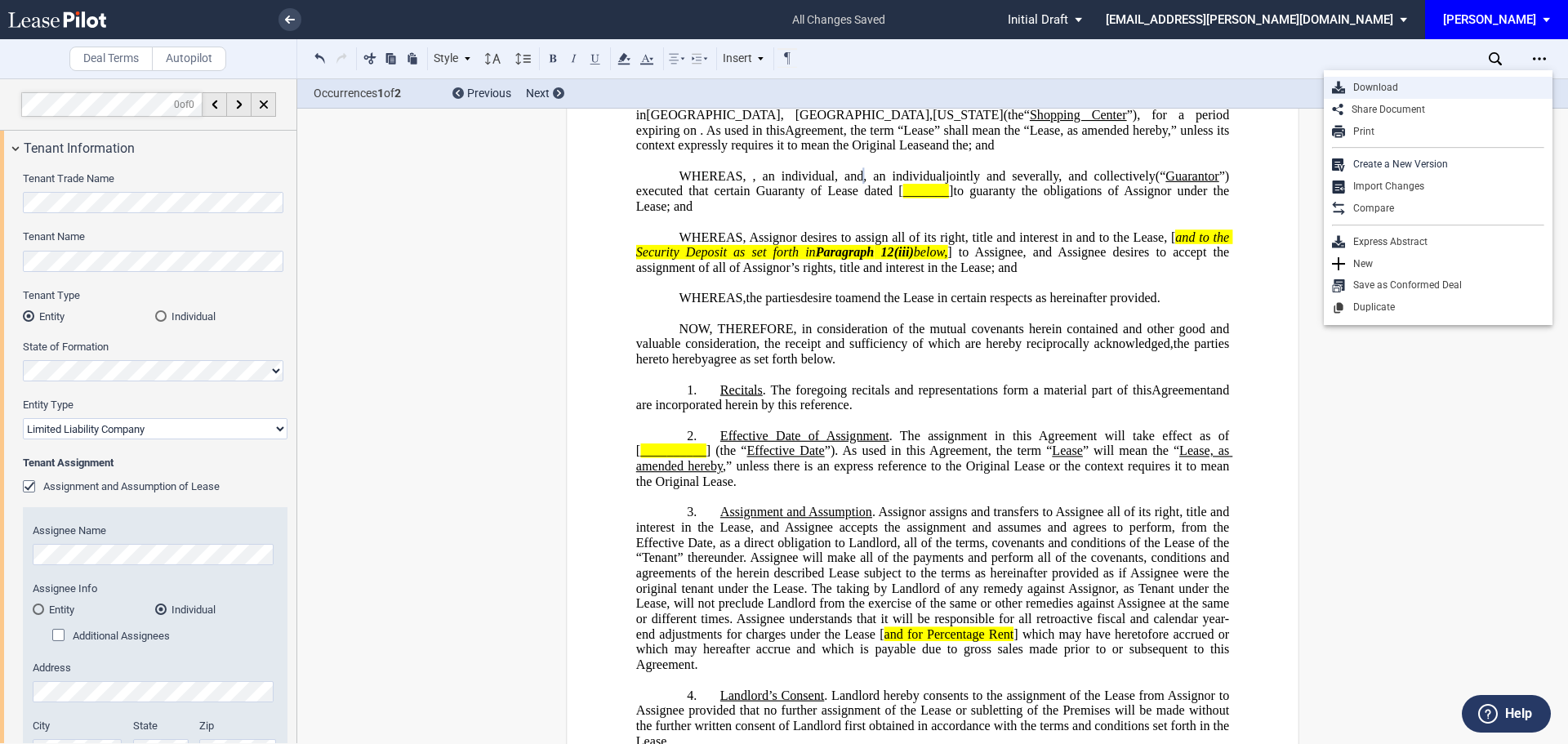
click at [1358, 96] on div "Download" at bounding box center [1439, 87] width 229 height 22
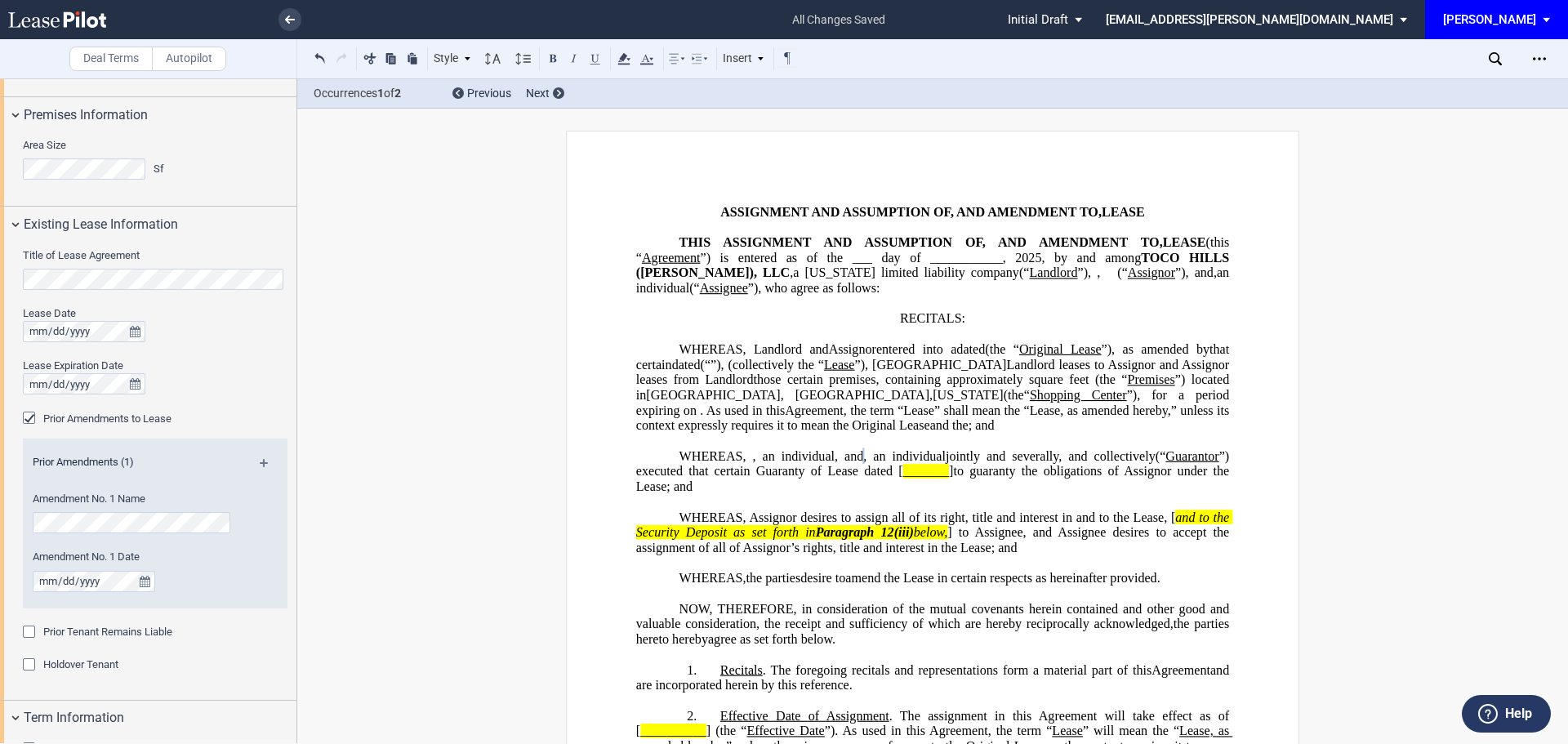
click at [27, 418] on div "Prior Amendments to Lease" at bounding box center [31, 419] width 17 height 17
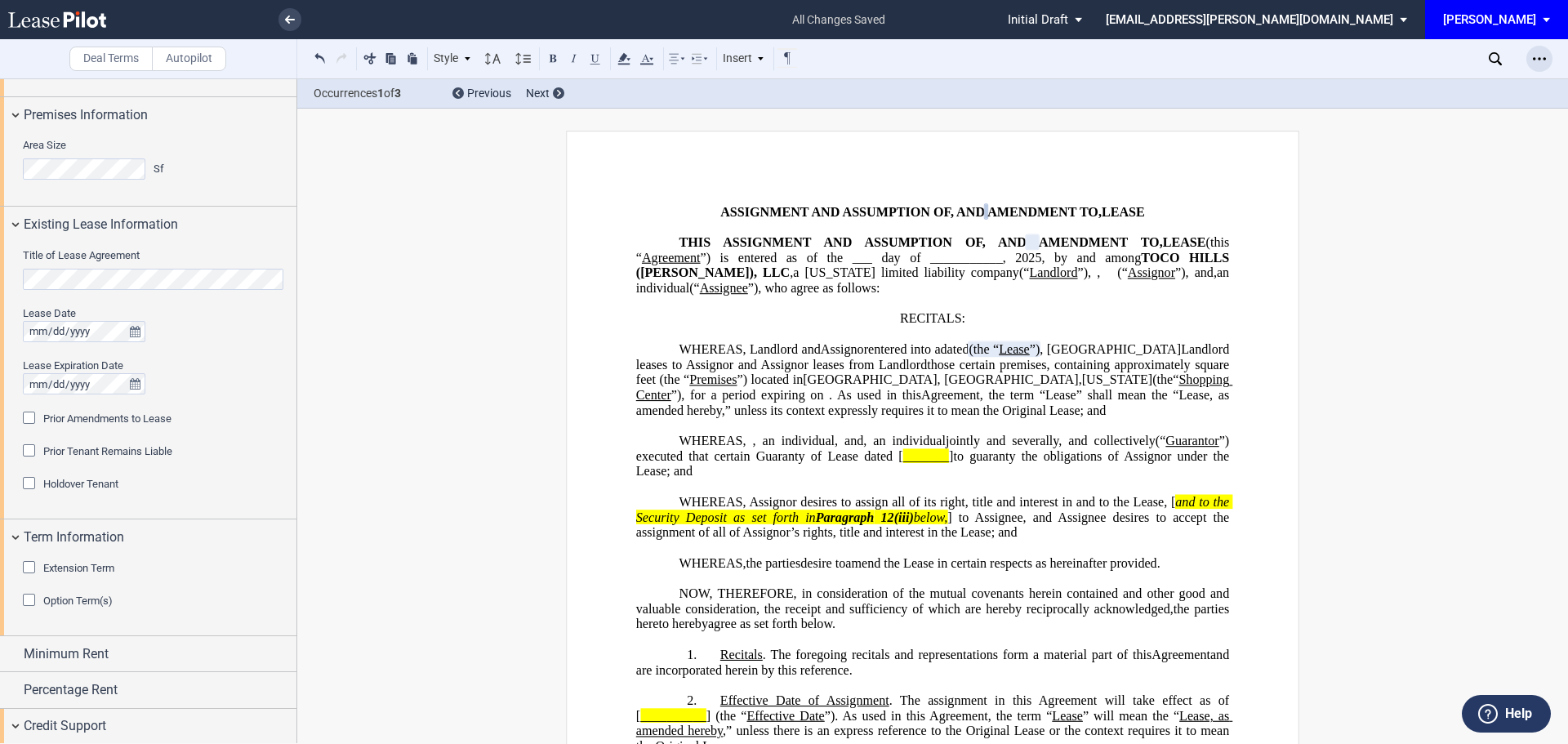
click at [1542, 61] on icon "Open Lease options menu" at bounding box center [1539, 58] width 13 height 13
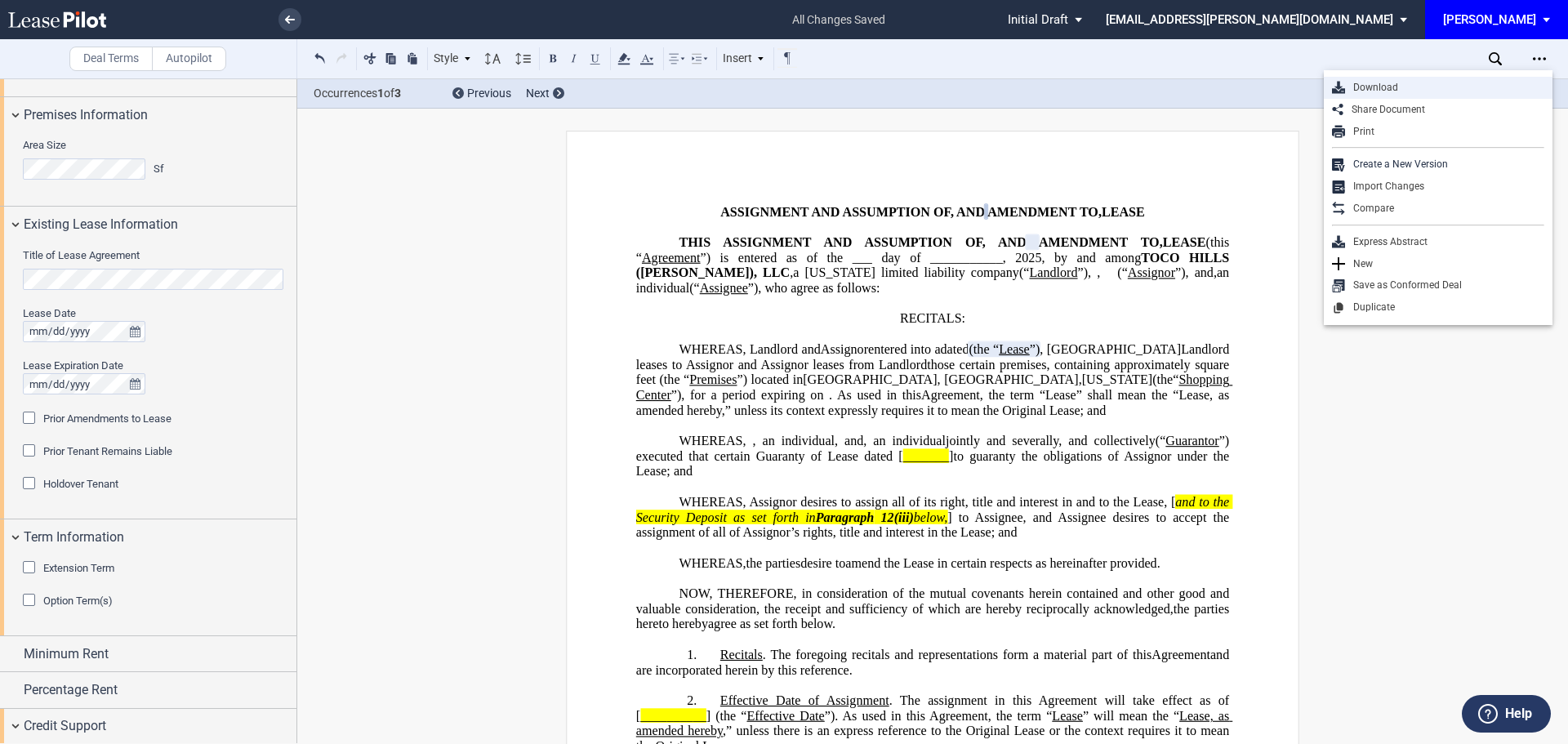
click at [1408, 86] on div "Download" at bounding box center [1445, 88] width 199 height 14
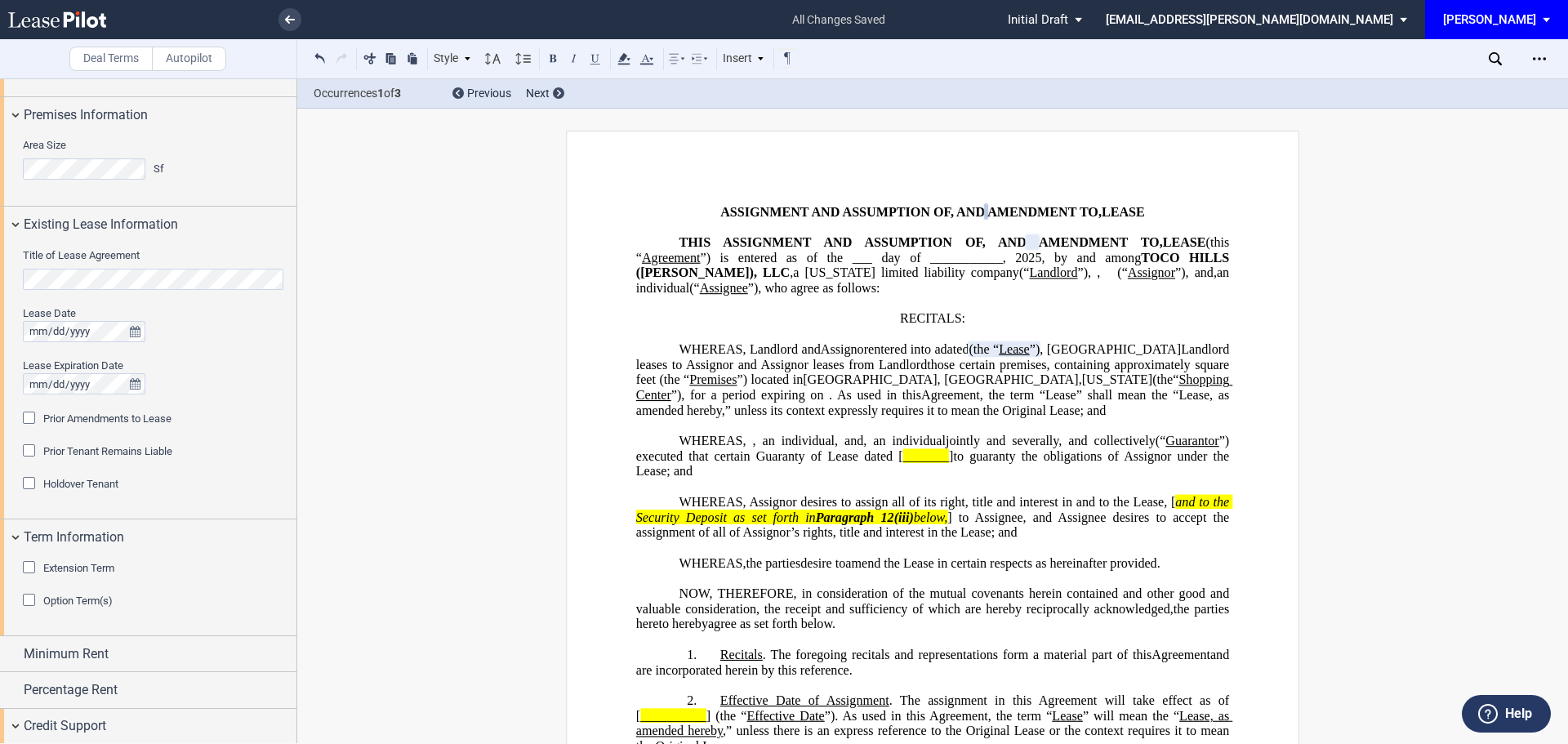
scroll to position [1470, 0]
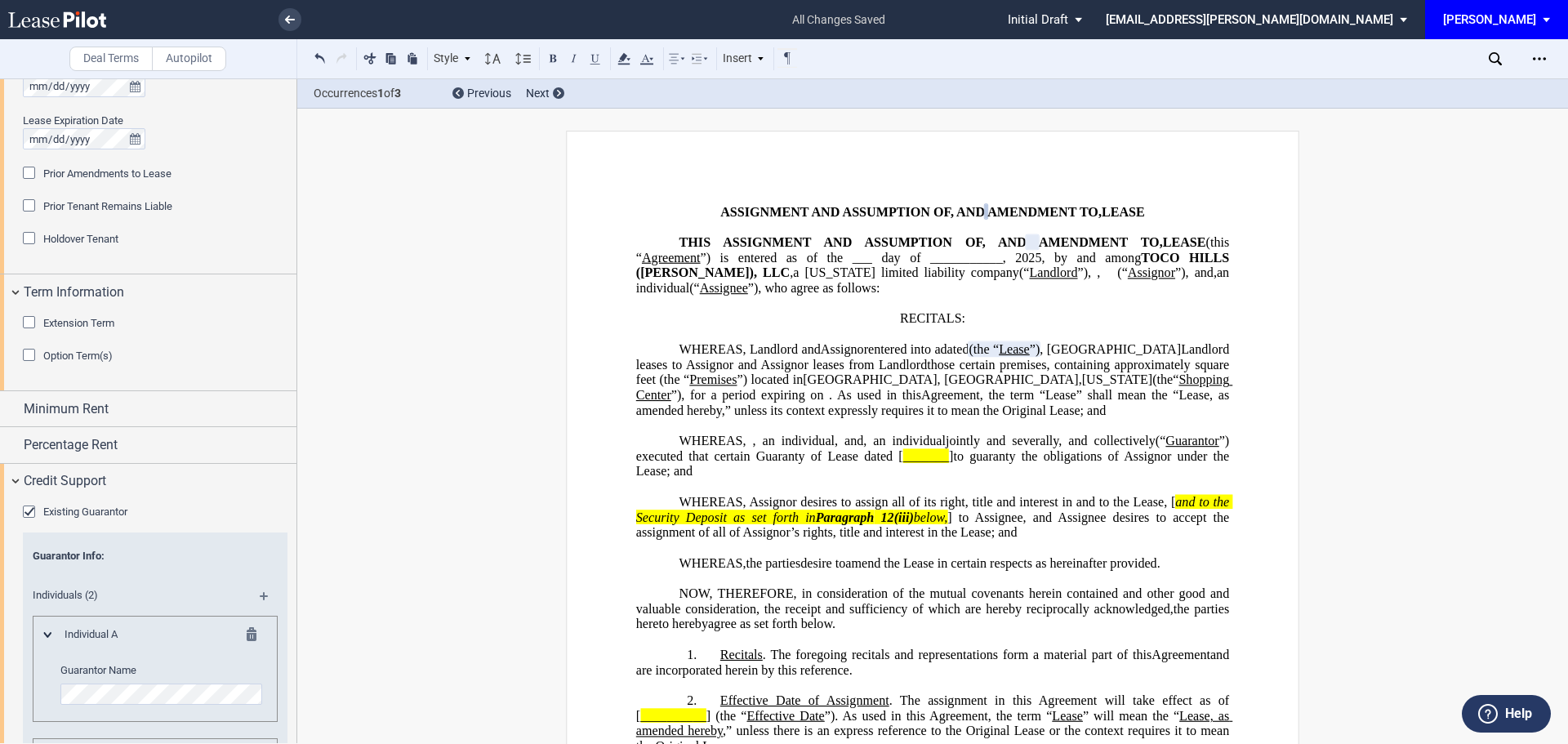
click at [31, 169] on div "Prior Amendments to Lease" at bounding box center [31, 174] width 17 height 17
